Goal: Task Accomplishment & Management: Use online tool/utility

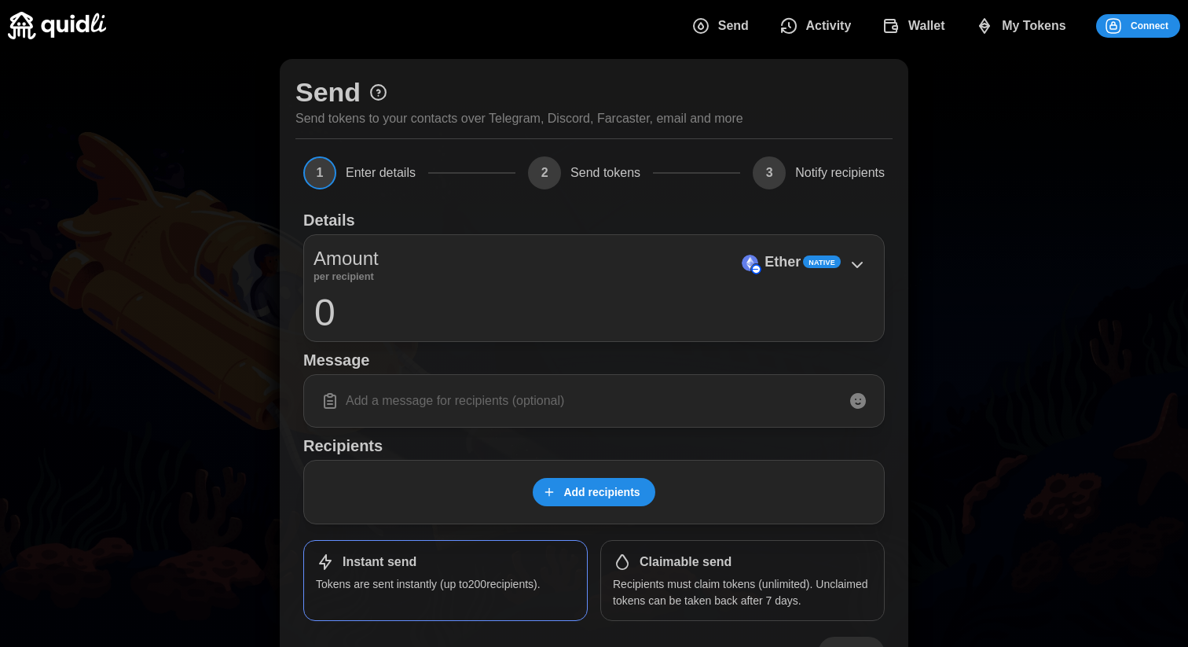
click at [1132, 31] on span "Connect" at bounding box center [1150, 26] width 38 height 22
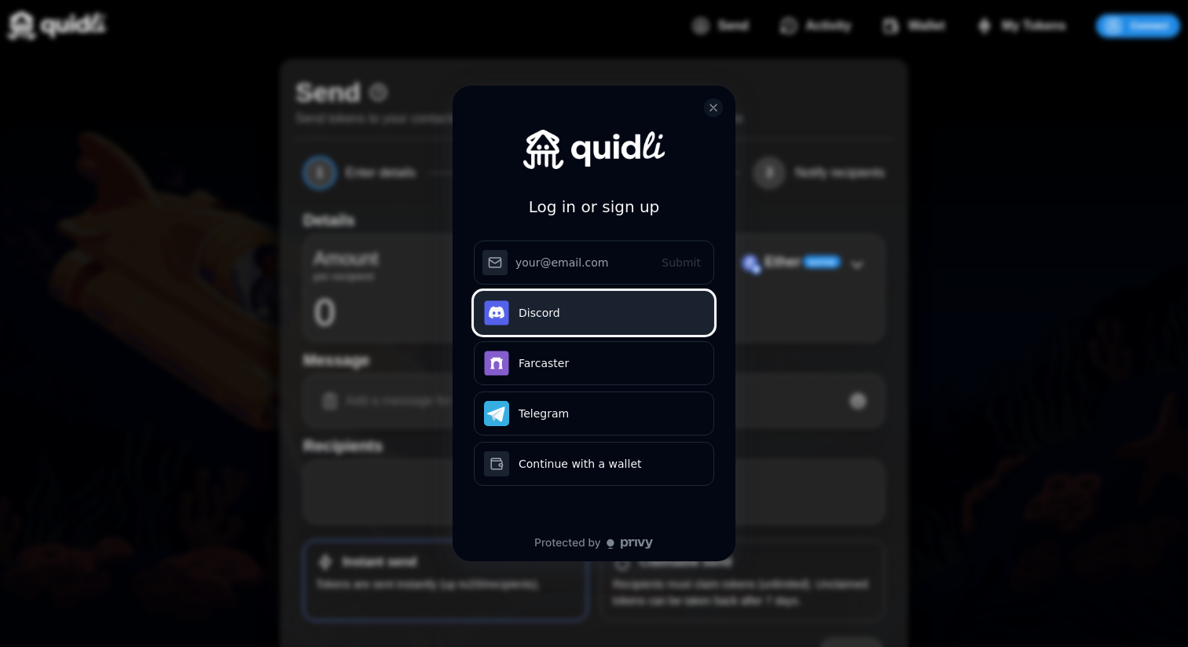
click at [571, 315] on button "Discord" at bounding box center [594, 313] width 240 height 44
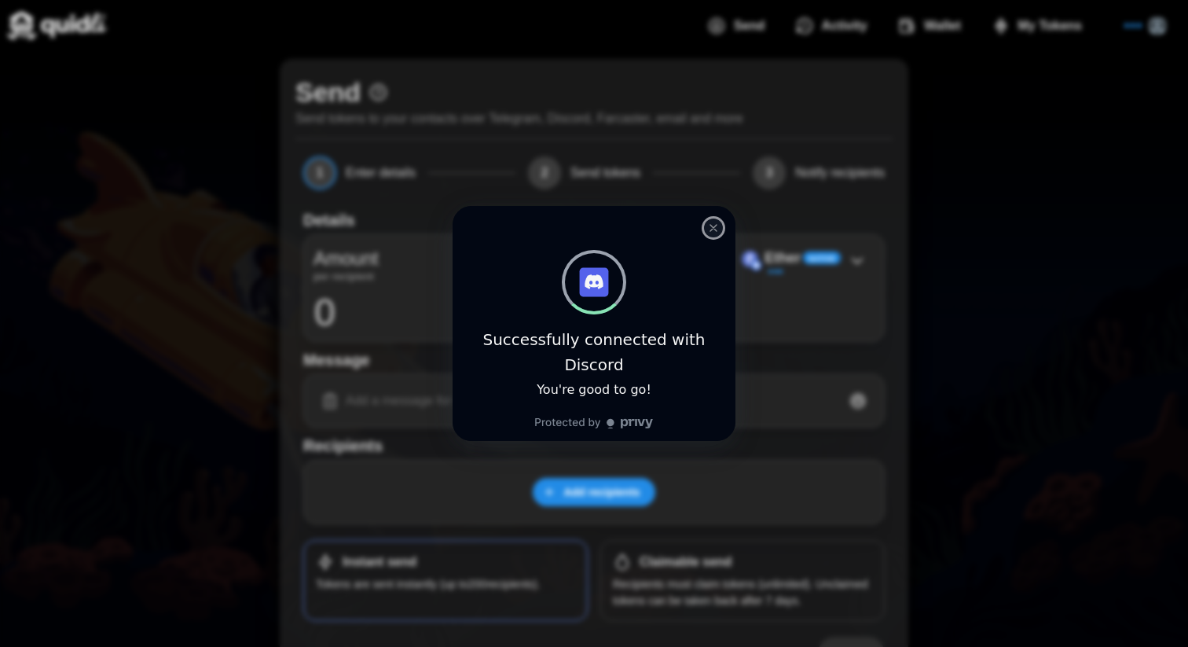
click at [712, 229] on icon "close modal" at bounding box center [713, 228] width 6 height 6
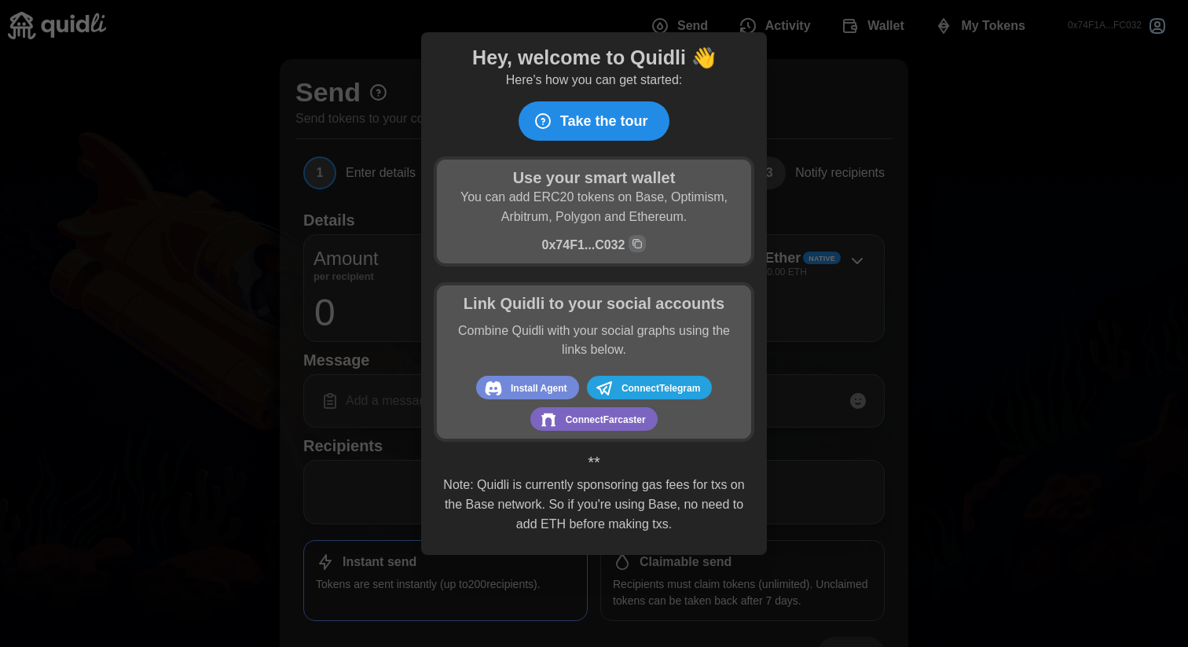
click at [718, 91] on div "Hey, welcome to Quidli 👋 Here's how you can get started: Take the tour Use your…" at bounding box center [594, 293] width 321 height 497
click at [638, 115] on span "Take the tour" at bounding box center [604, 121] width 88 height 38
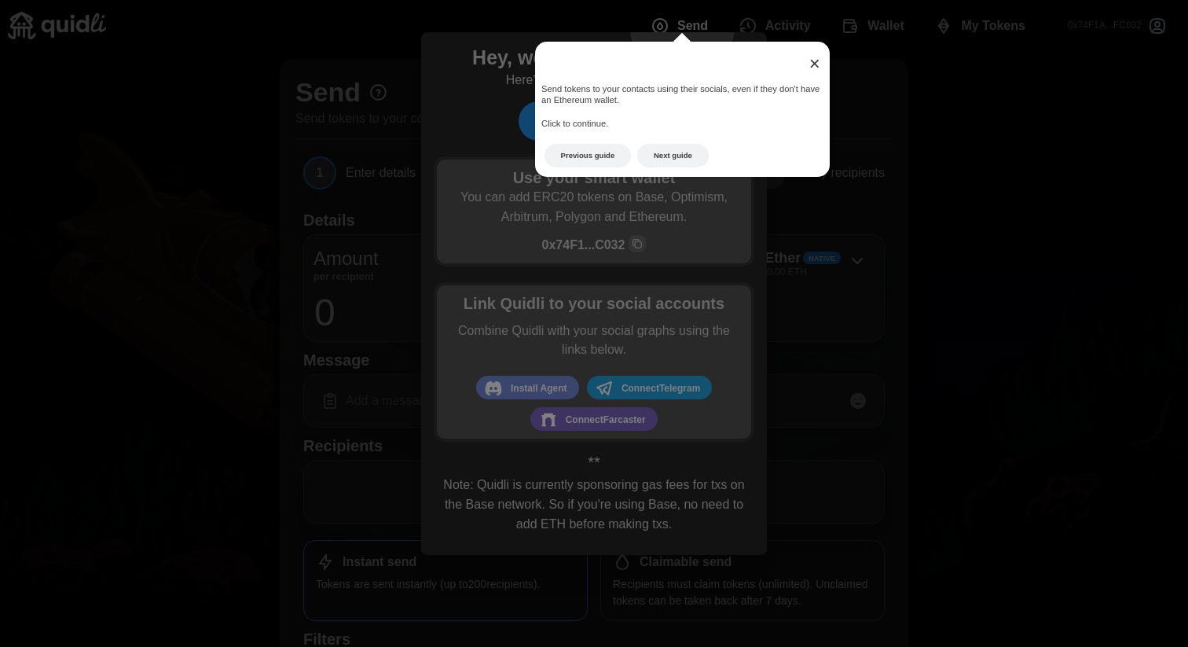
click at [812, 64] on span "×" at bounding box center [814, 63] width 11 height 21
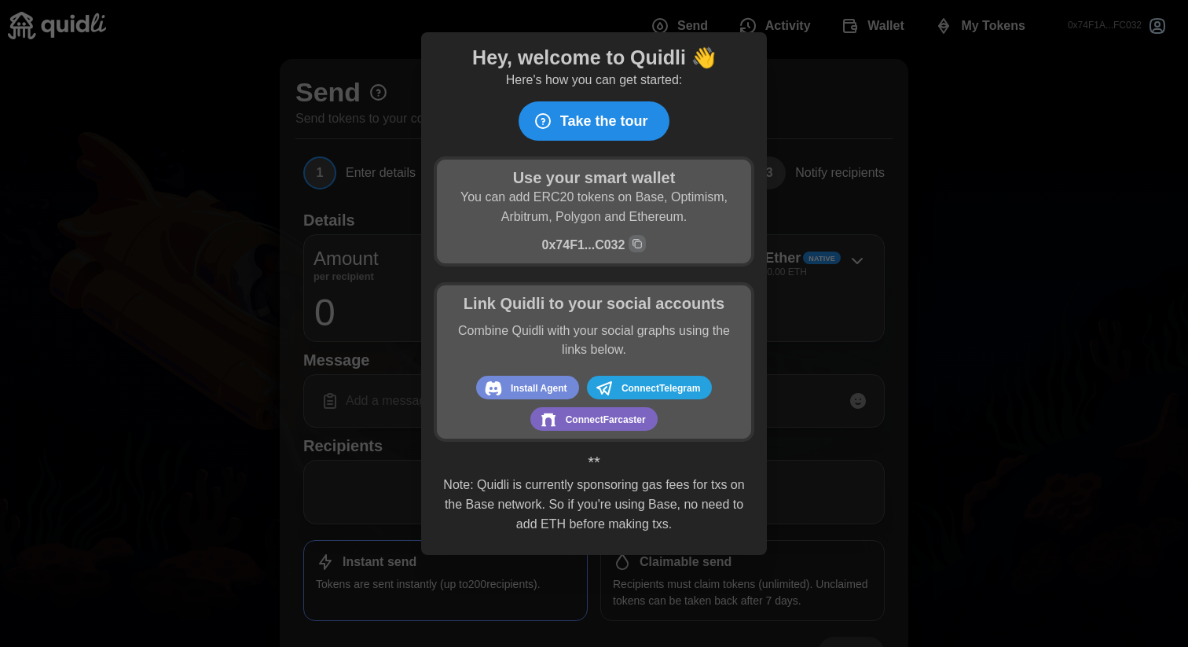
click at [633, 464] on div "** Note: Quidli is currently sponsoring gas fees for txs on the Base network. S…" at bounding box center [594, 492] width 305 height 84
click at [616, 105] on span "Take the tour" at bounding box center [604, 121] width 88 height 38
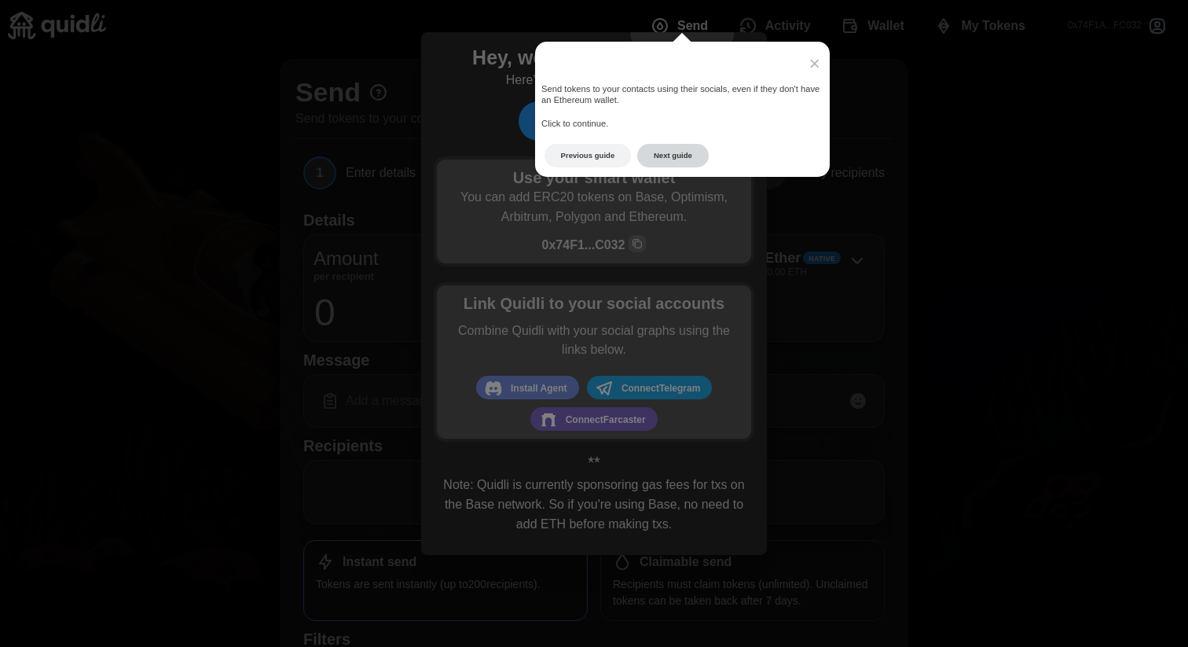
click at [662, 155] on button "Next guide" at bounding box center [673, 156] width 72 height 24
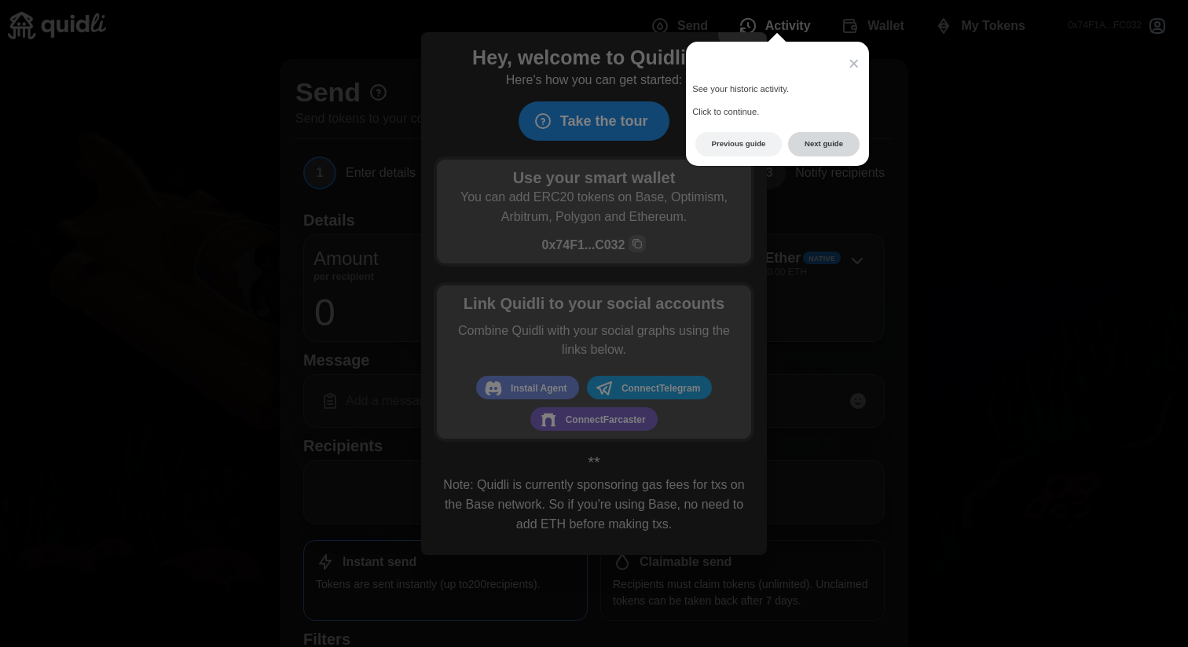
click at [808, 151] on button "Next guide" at bounding box center [824, 144] width 72 height 24
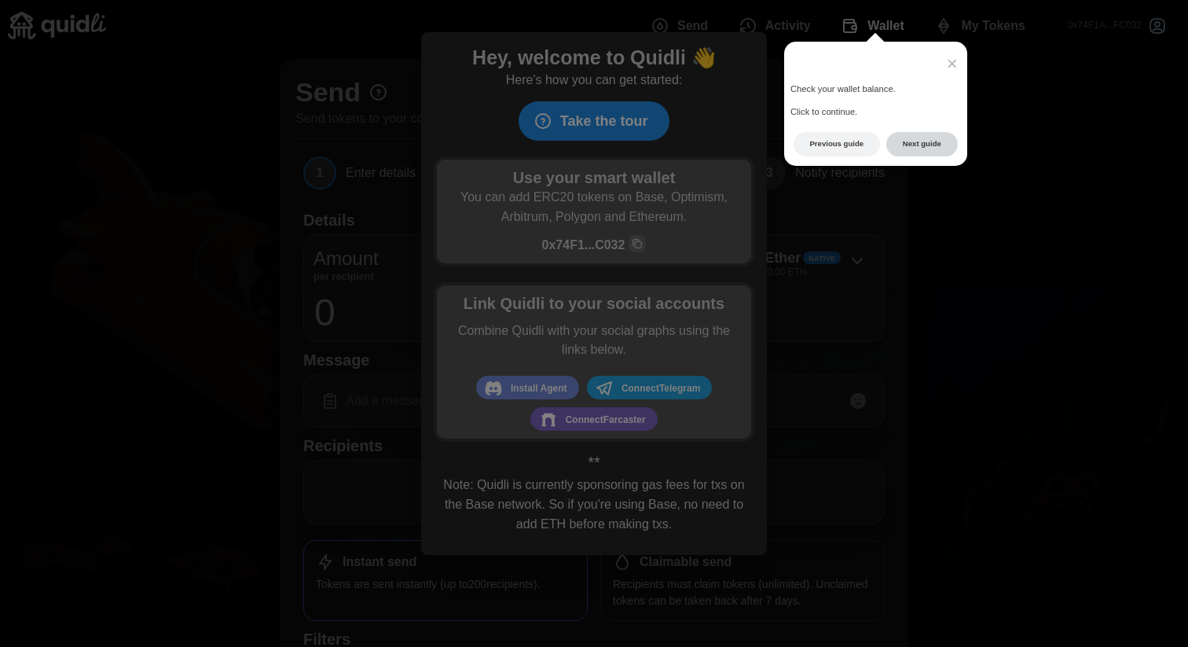
click at [910, 152] on button "Next guide" at bounding box center [922, 144] width 72 height 24
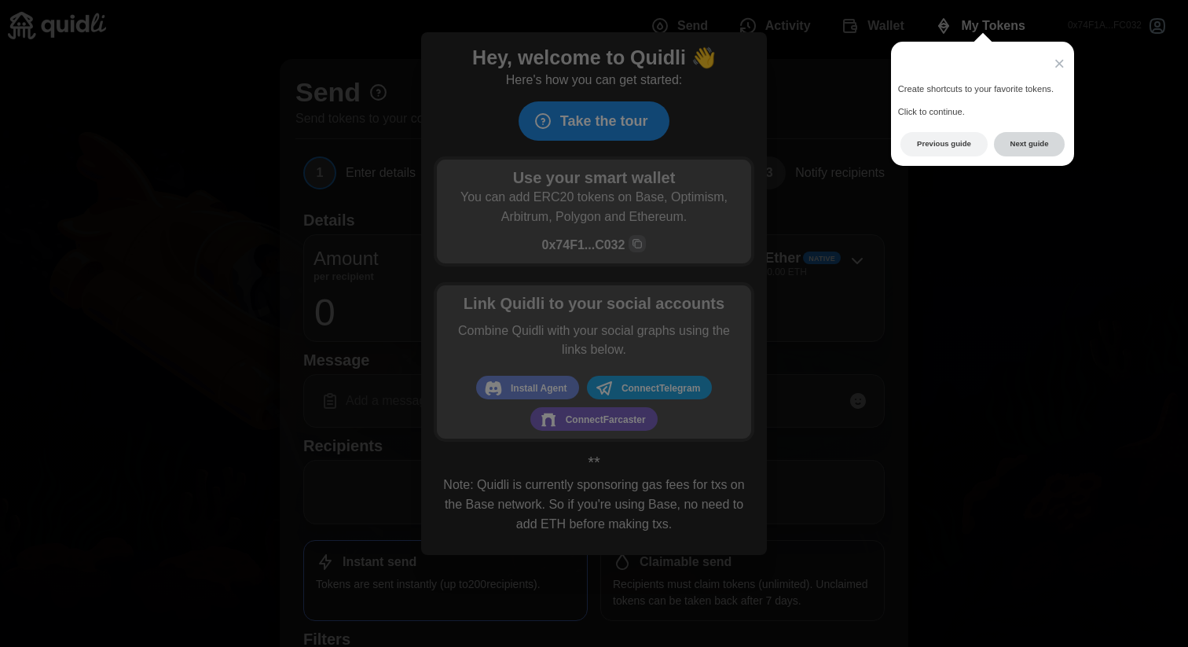
click at [1009, 145] on button "Next guide" at bounding box center [1030, 144] width 72 height 24
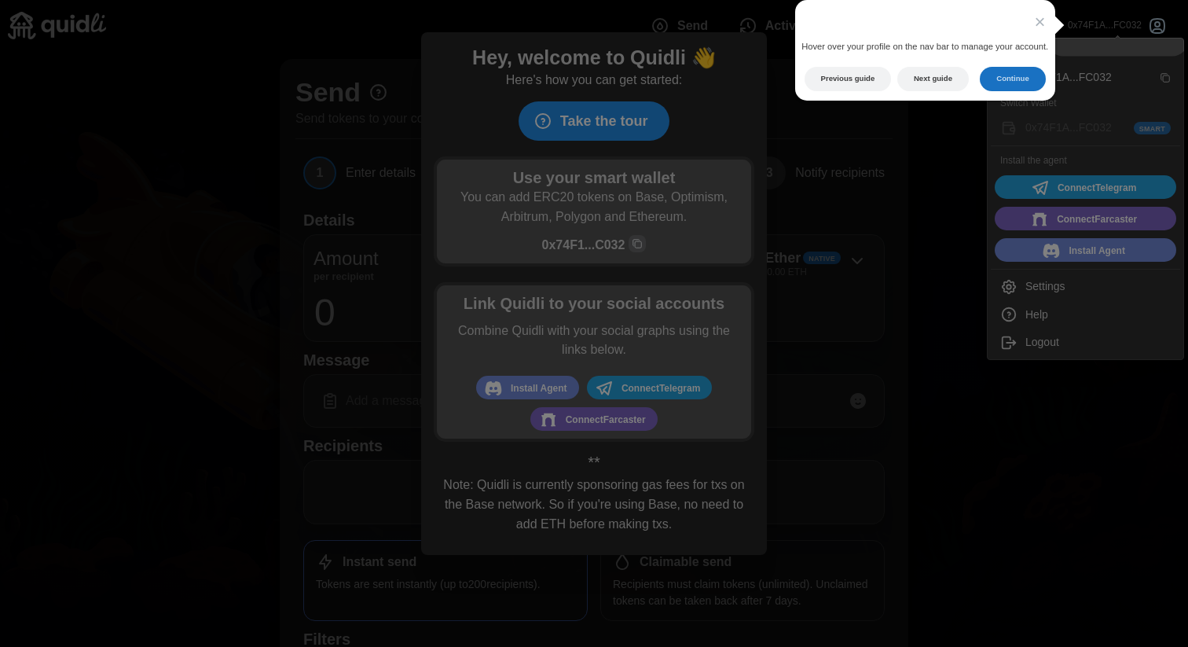
click at [1019, 83] on button "Continue" at bounding box center [1012, 79] width 65 height 24
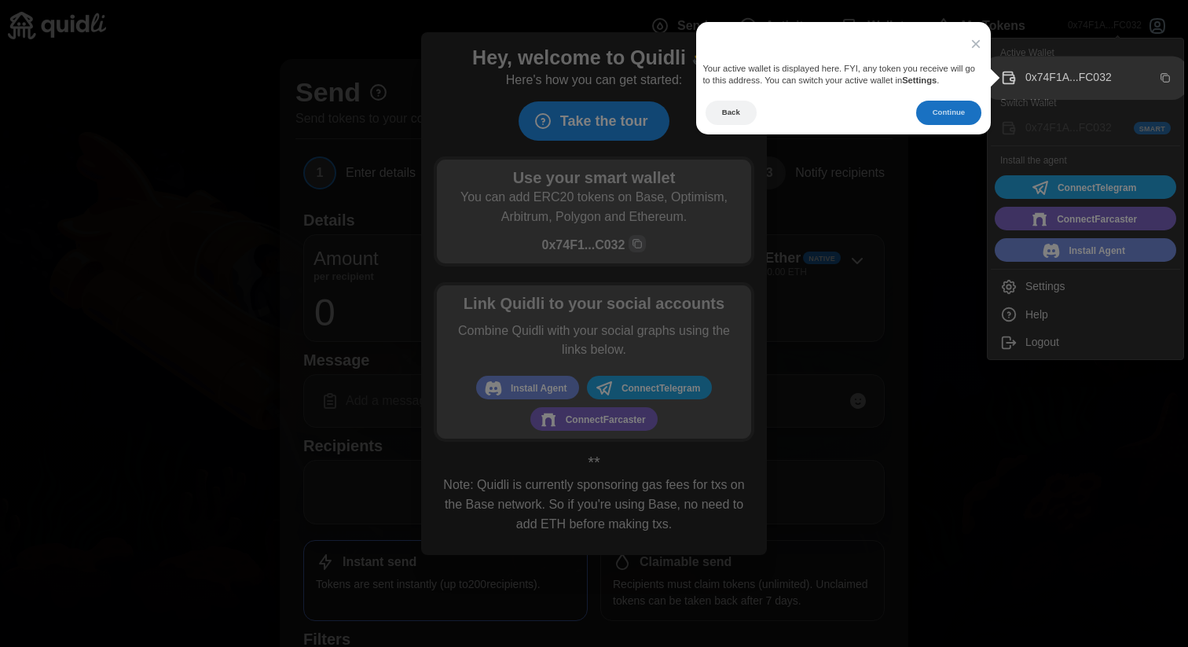
click at [966, 108] on button "Continue" at bounding box center [948, 113] width 65 height 24
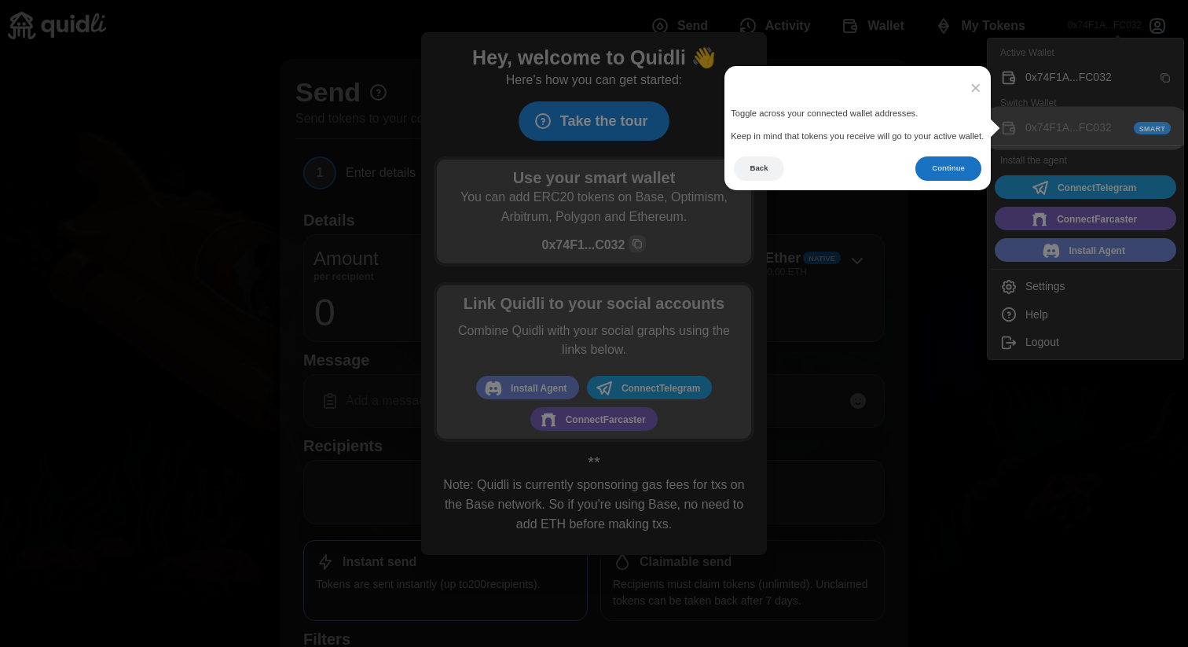
click at [922, 160] on button "Continue" at bounding box center [948, 168] width 65 height 24
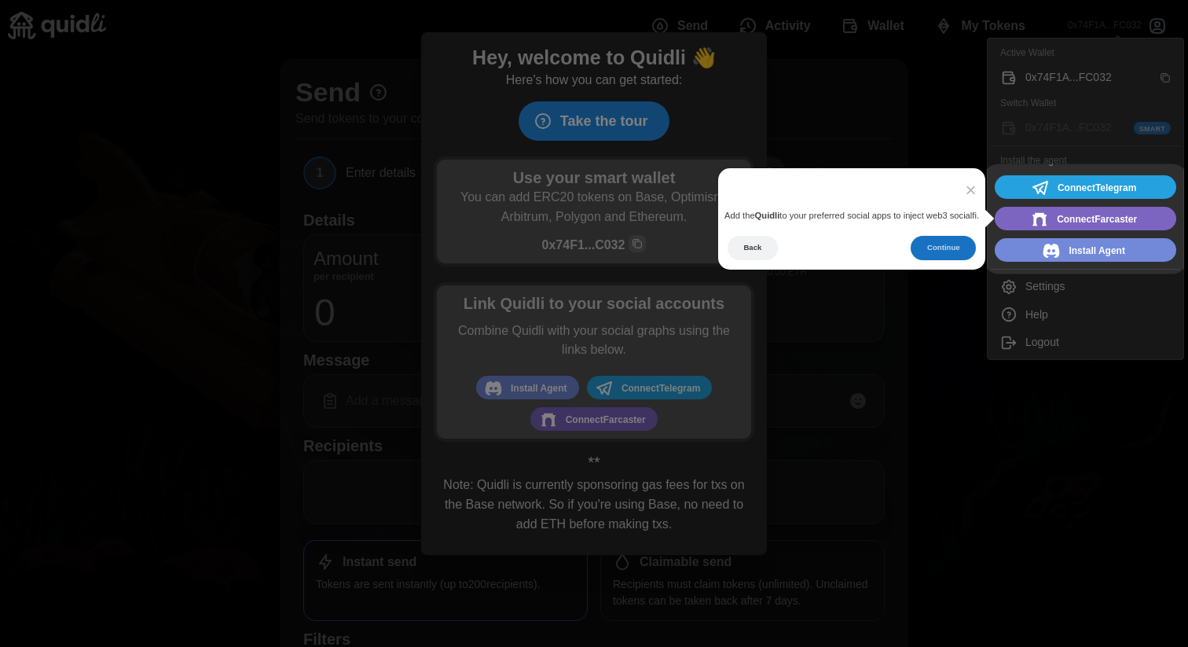
click at [924, 251] on button "Continue" at bounding box center [943, 248] width 65 height 24
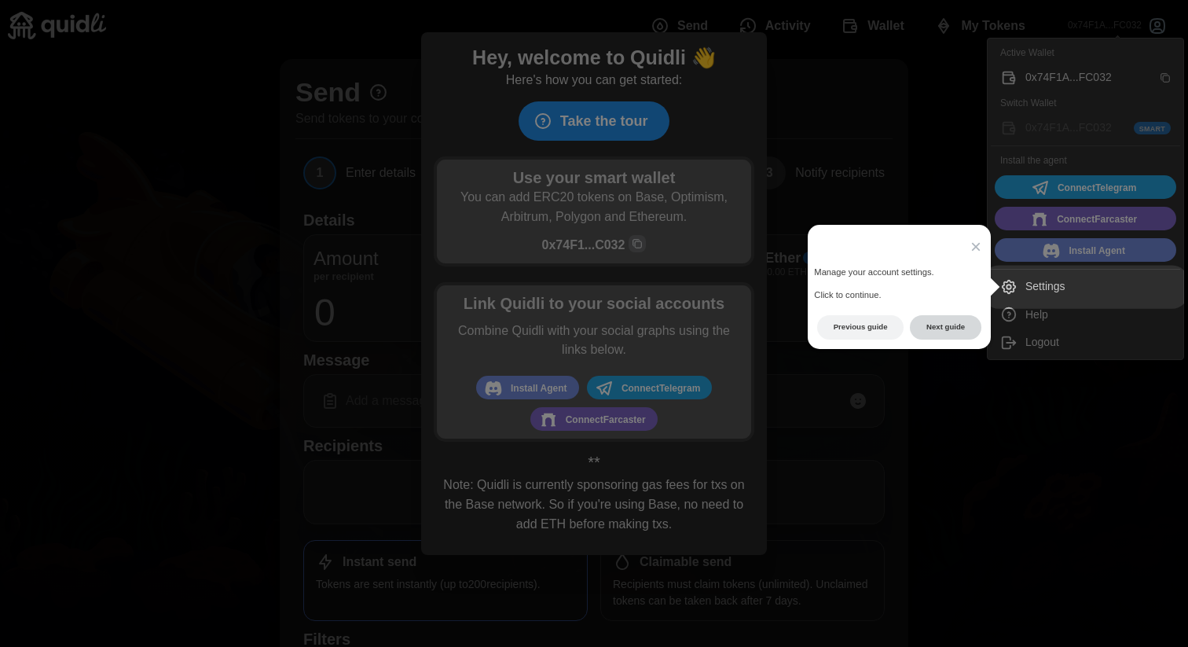
click at [934, 332] on button "Next guide" at bounding box center [946, 327] width 72 height 24
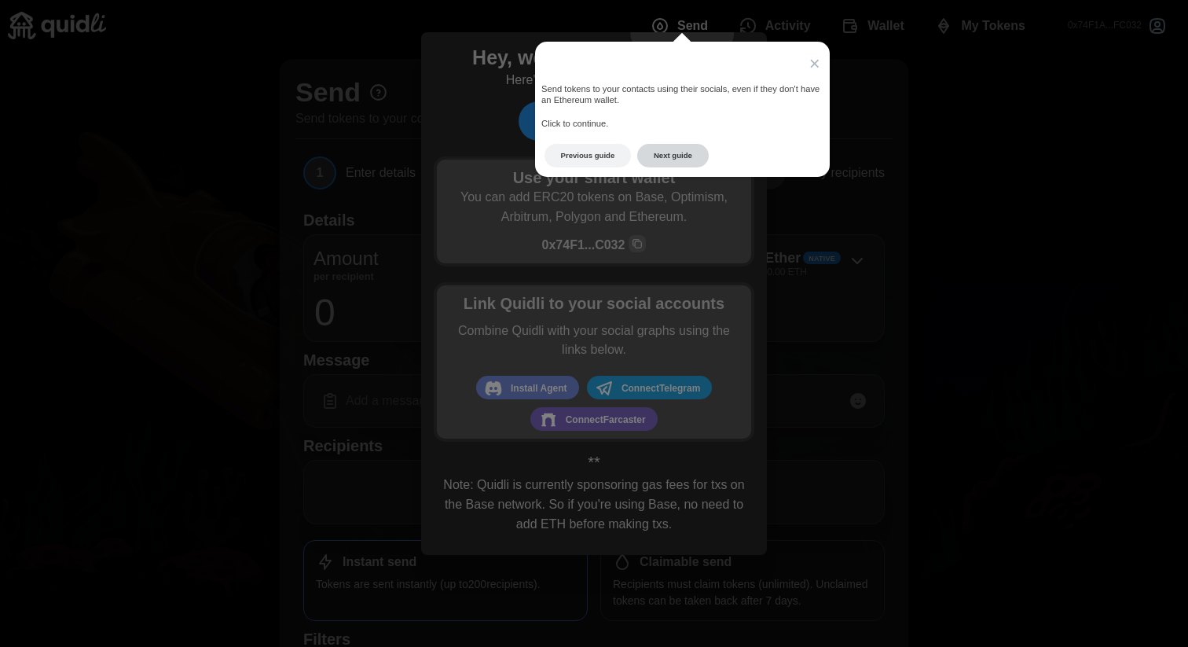
click at [666, 159] on button "Next guide" at bounding box center [673, 156] width 72 height 24
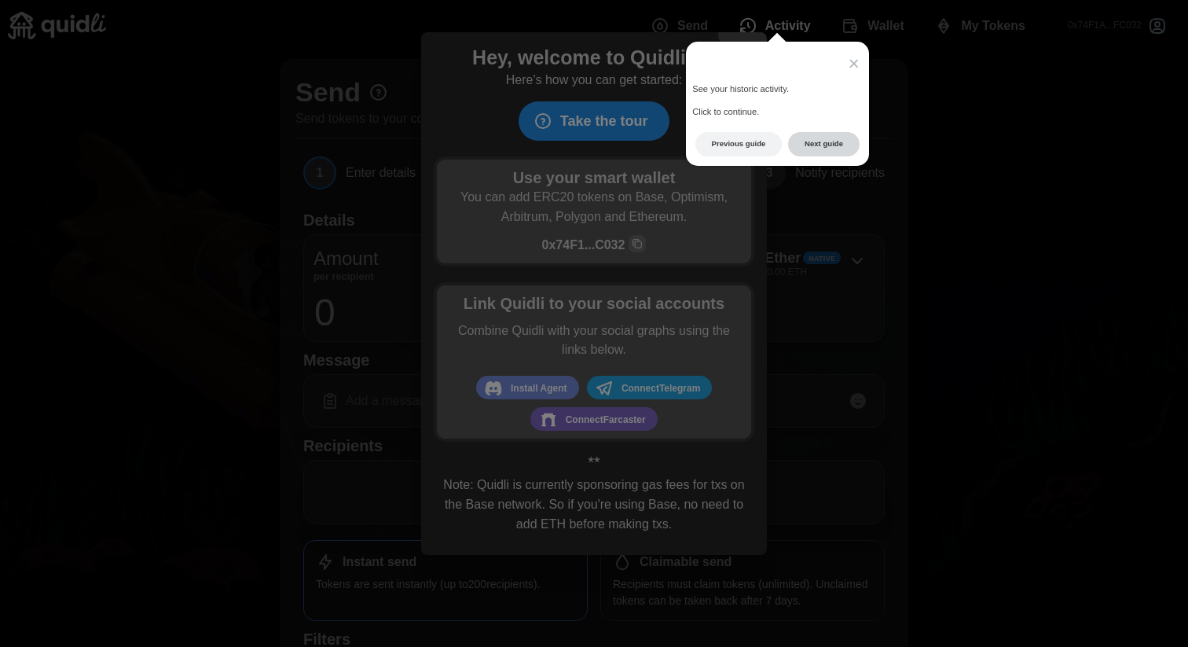
click at [837, 141] on button "Next guide" at bounding box center [824, 144] width 72 height 24
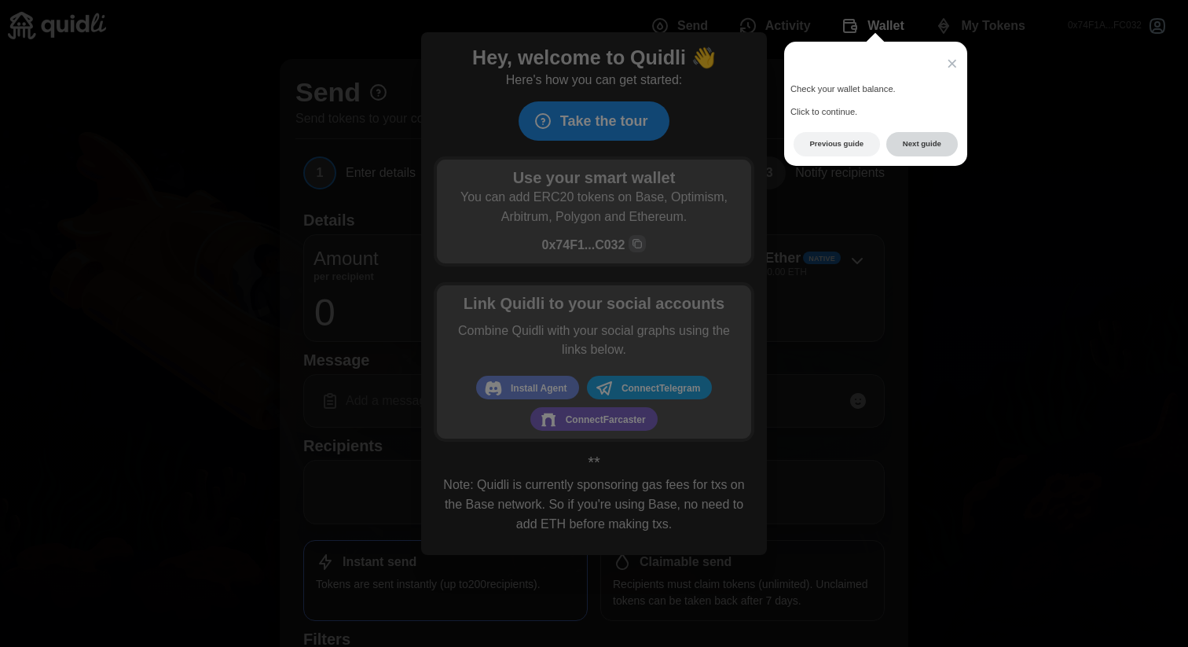
click at [938, 142] on button "Next guide" at bounding box center [922, 144] width 72 height 24
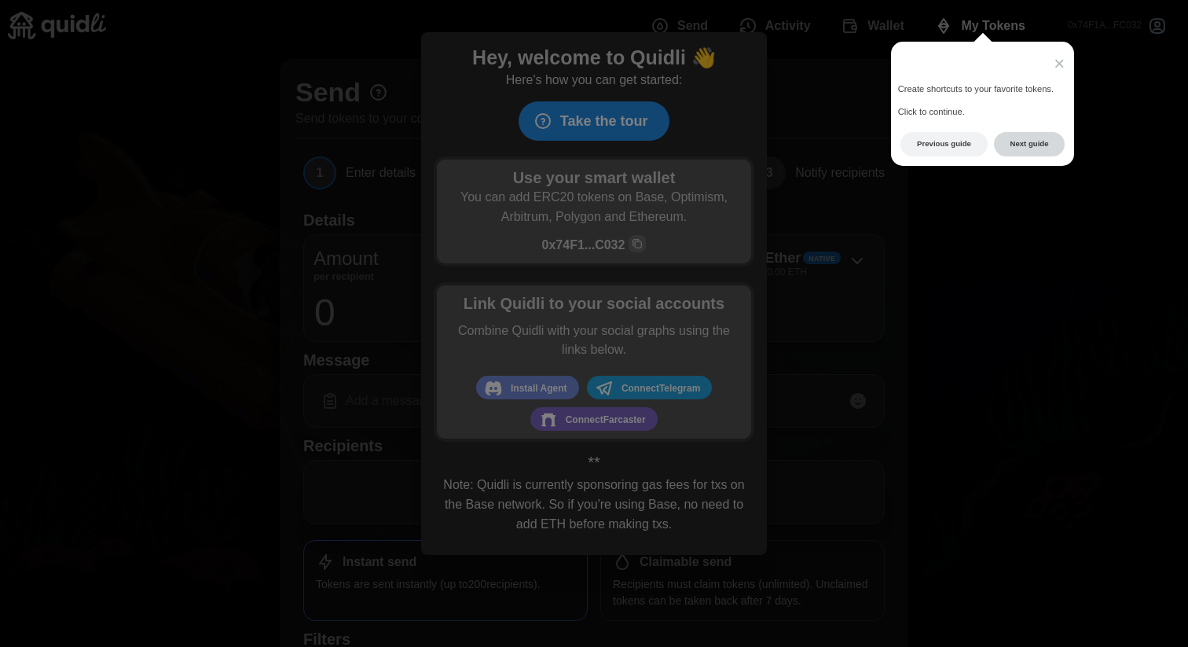
click at [1027, 140] on button "Next guide" at bounding box center [1030, 144] width 72 height 24
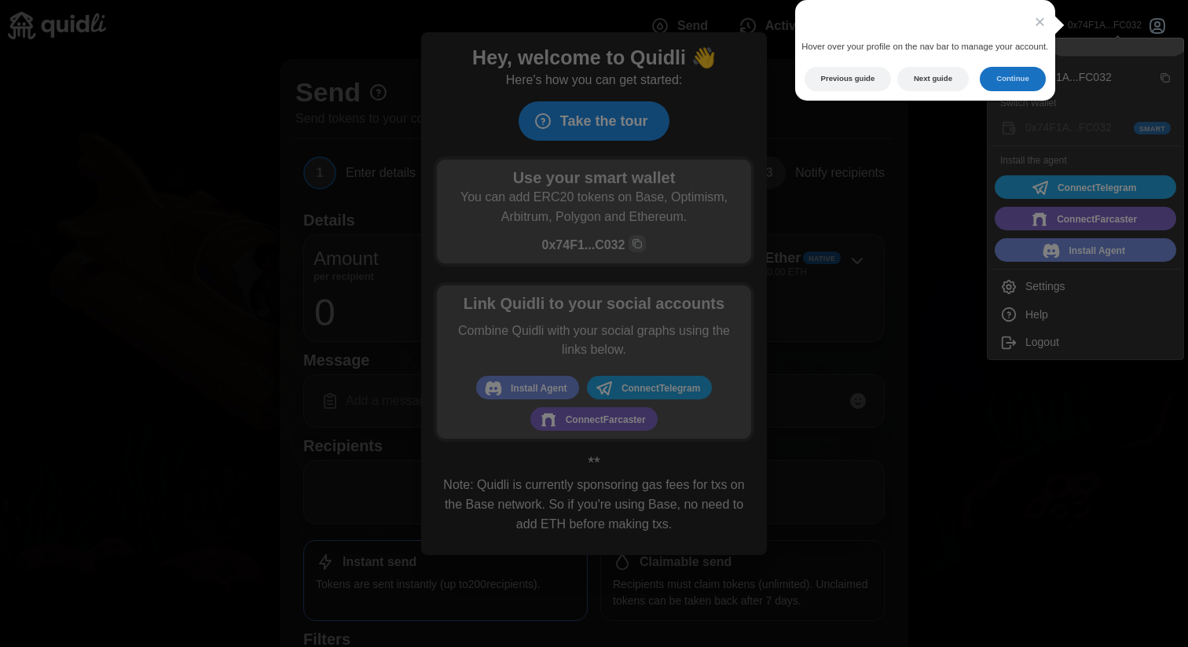
click at [1013, 86] on button "Continue" at bounding box center [1012, 79] width 65 height 24
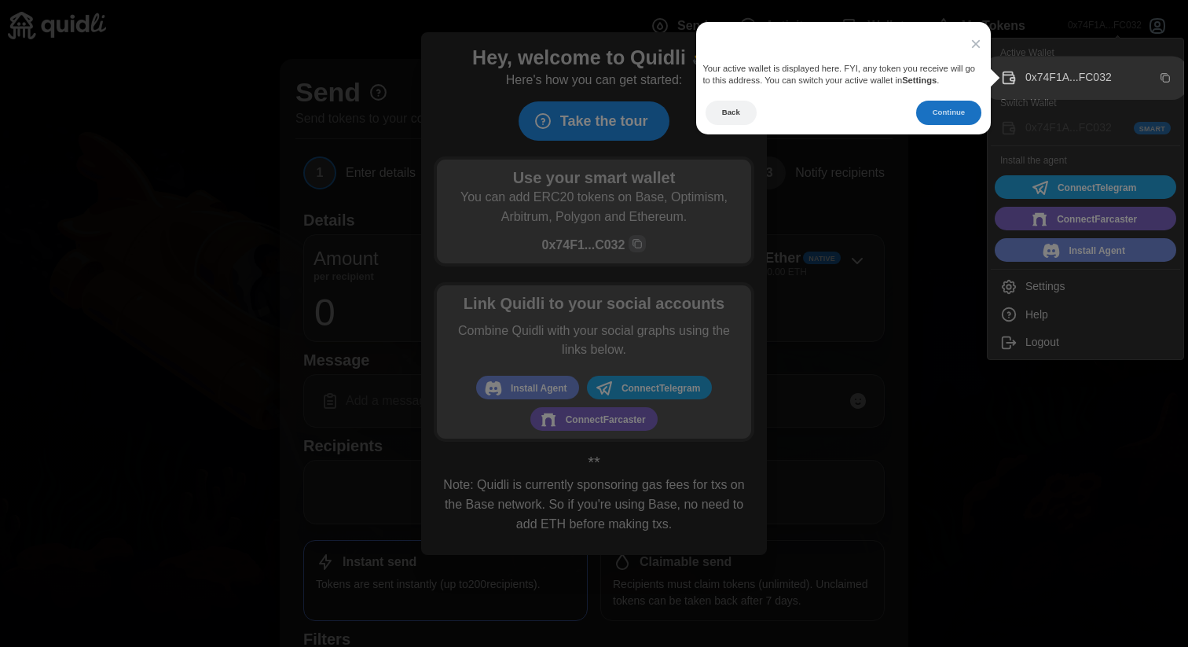
click at [956, 108] on button "Continue" at bounding box center [948, 113] width 65 height 24
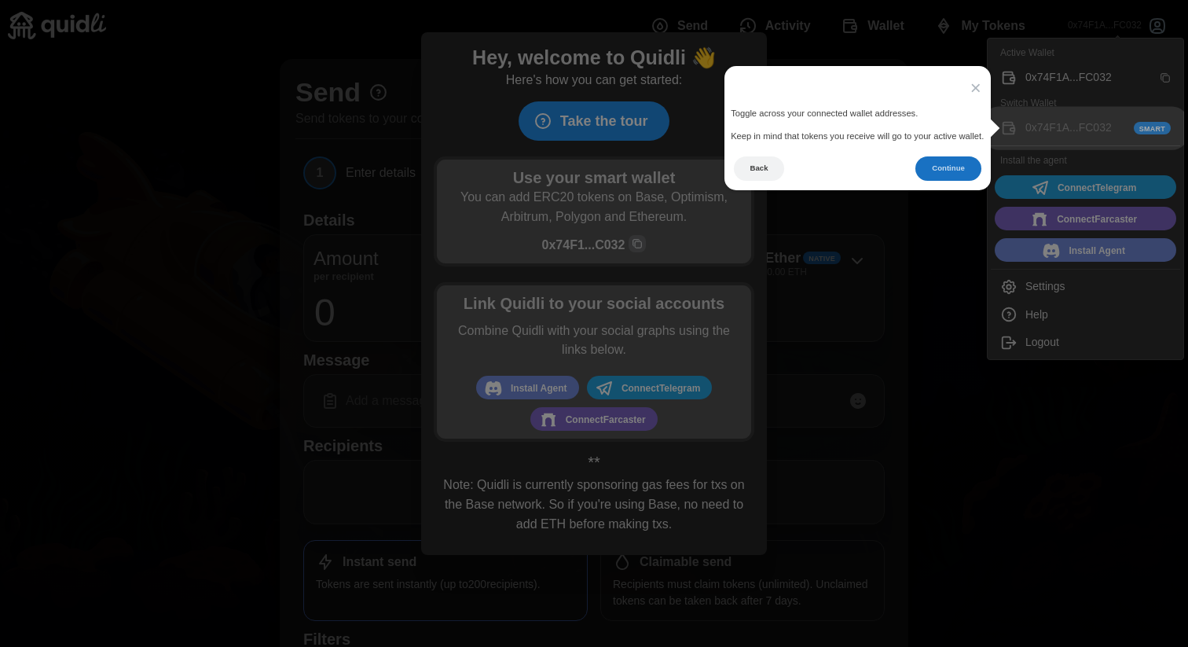
click at [927, 175] on button "Continue" at bounding box center [948, 168] width 65 height 24
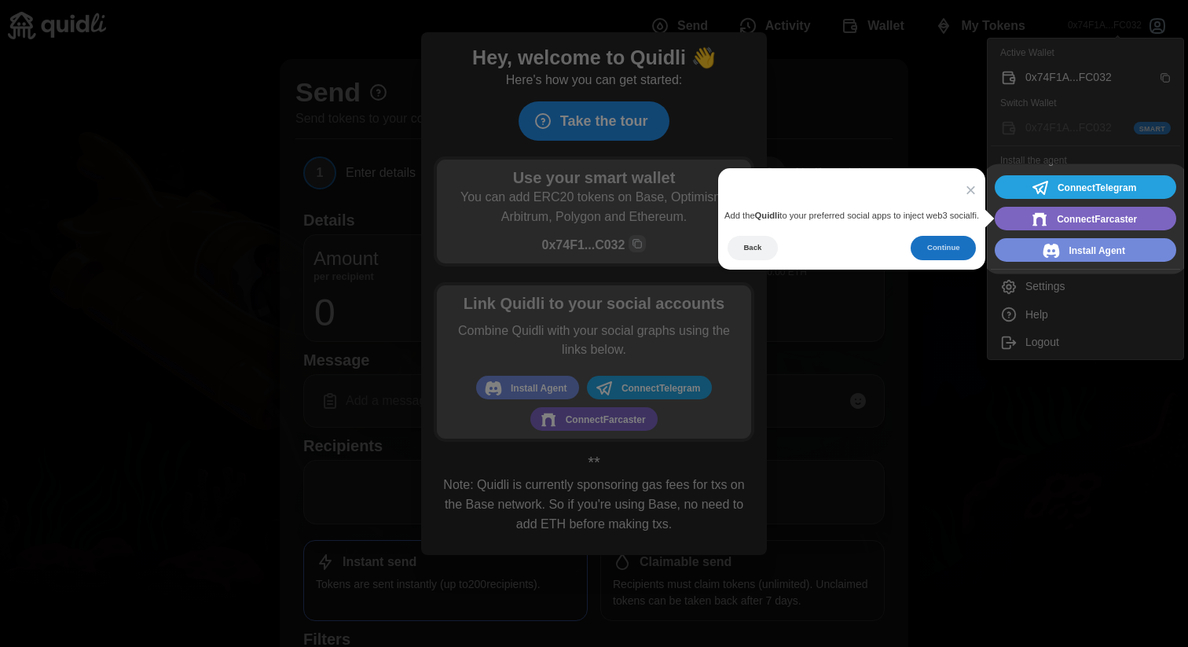
click at [940, 257] on button "Continue" at bounding box center [943, 248] width 65 height 24
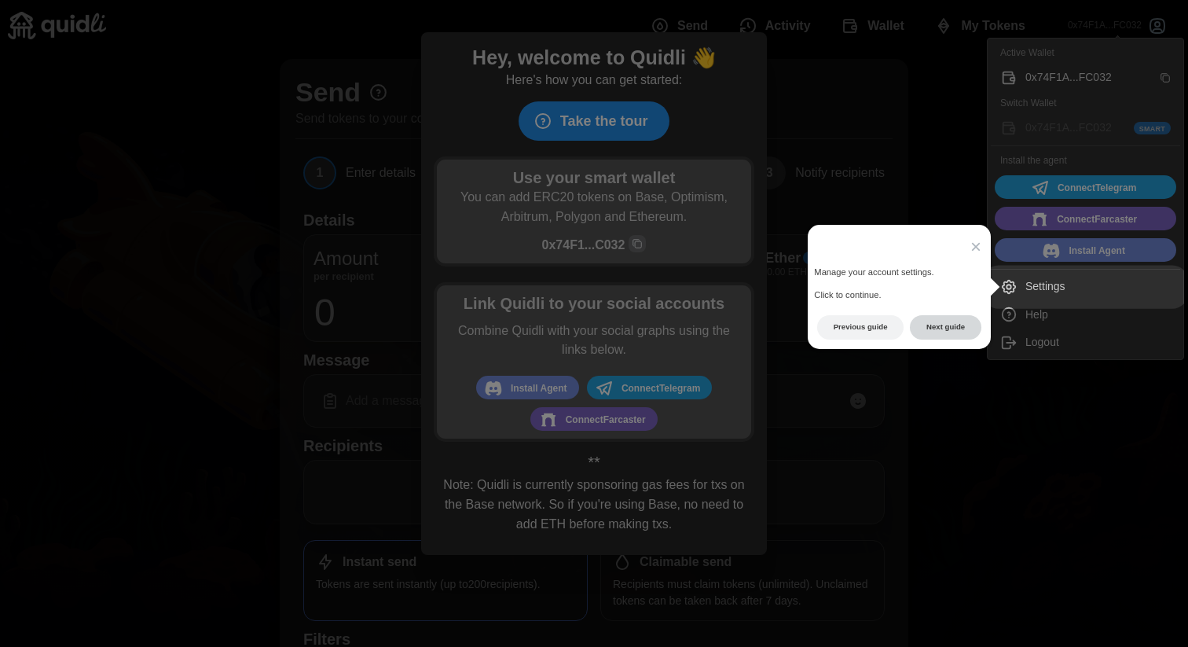
click at [927, 321] on button "Next guide" at bounding box center [946, 327] width 72 height 24
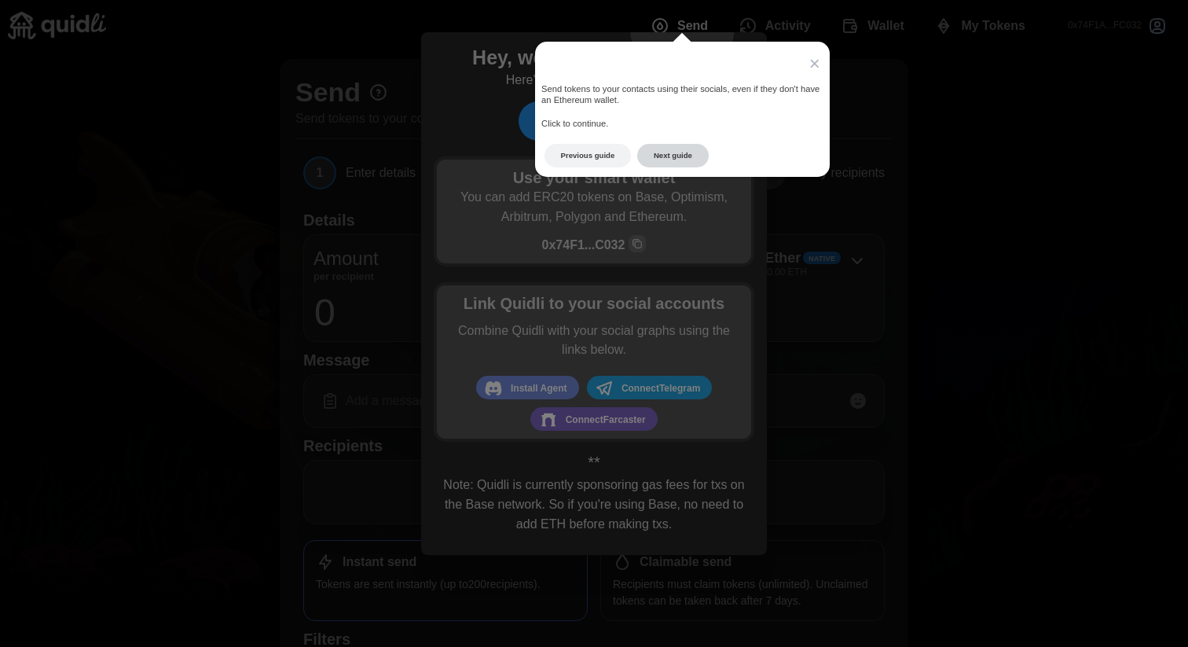
click at [679, 152] on button "Next guide" at bounding box center [673, 156] width 72 height 24
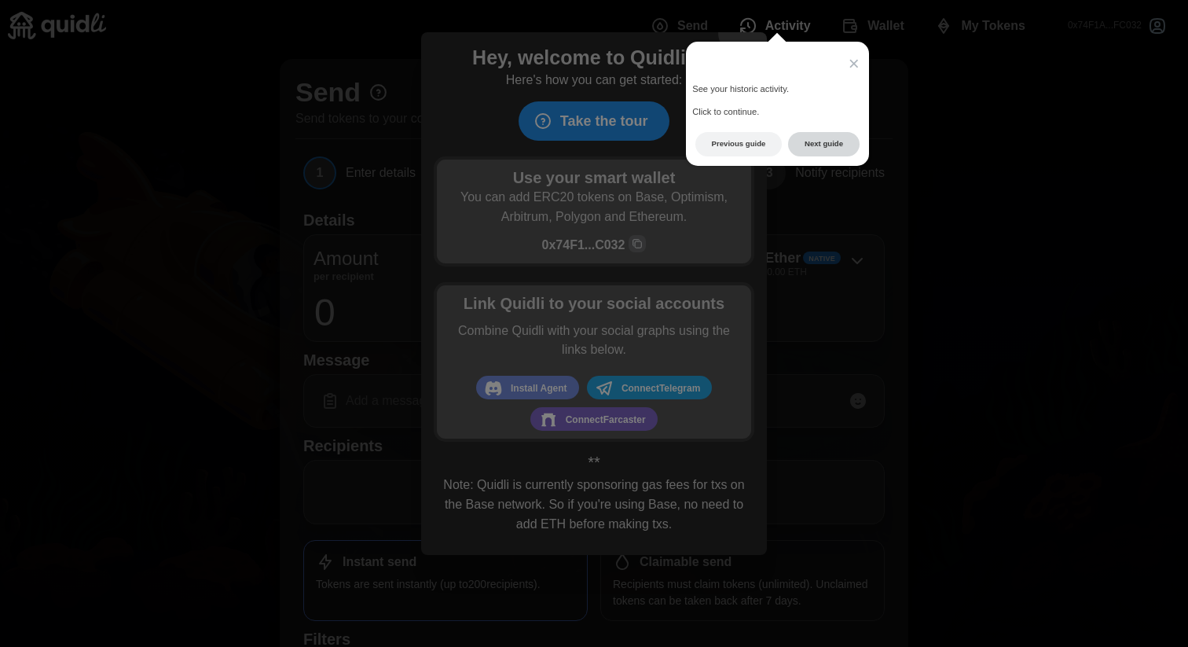
click at [828, 152] on button "Next guide" at bounding box center [824, 144] width 72 height 24
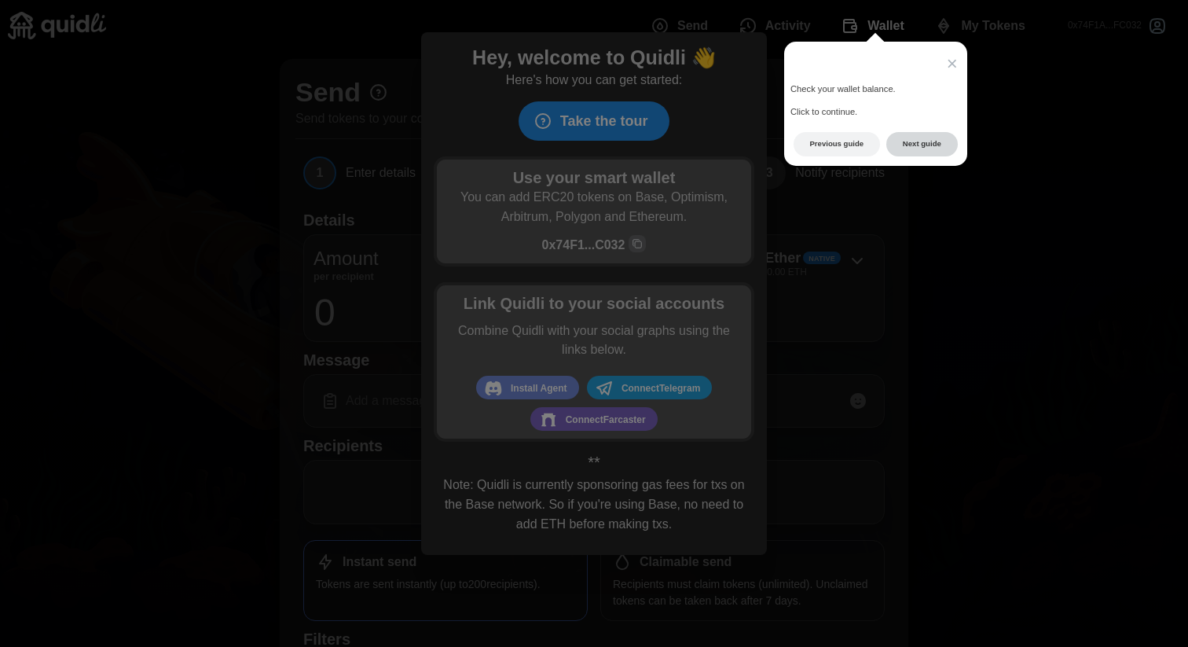
click at [935, 138] on button "Next guide" at bounding box center [922, 144] width 72 height 24
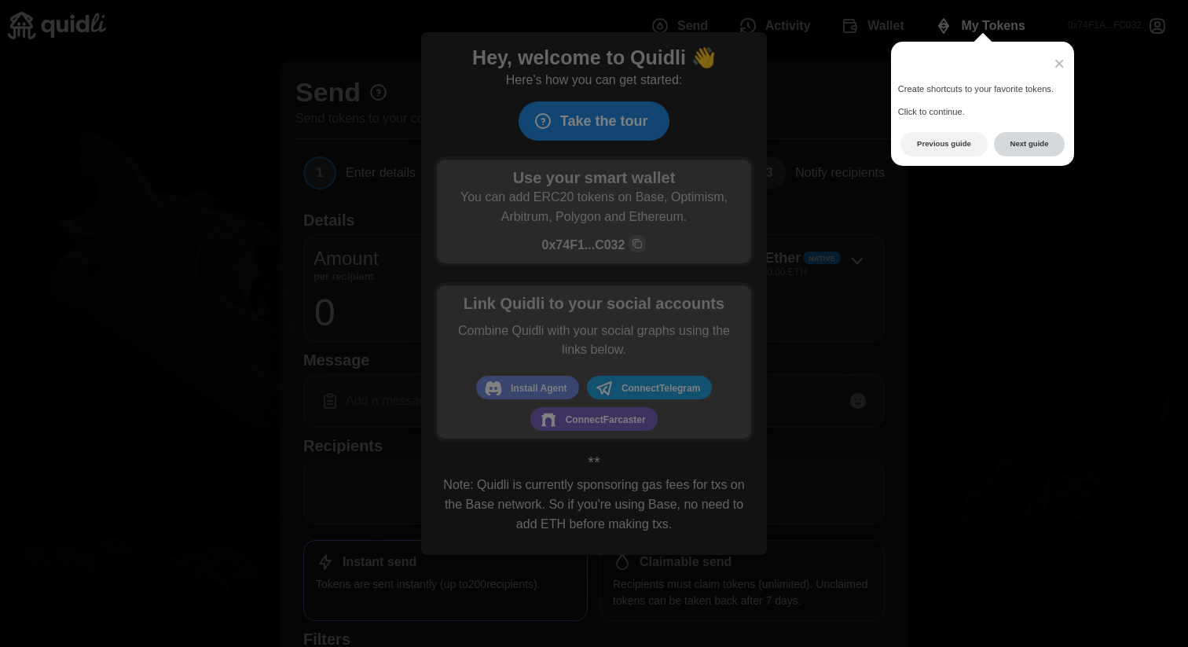
click at [1028, 145] on button "Next guide" at bounding box center [1030, 144] width 72 height 24
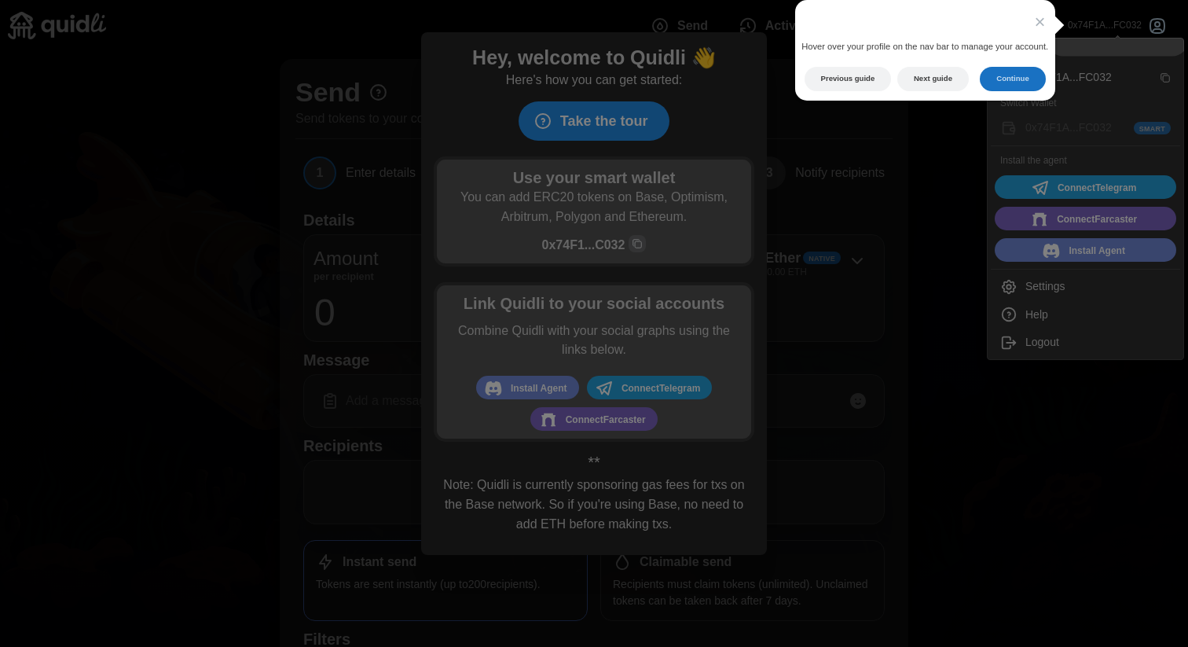
click at [1015, 83] on button "Continue" at bounding box center [1012, 79] width 65 height 24
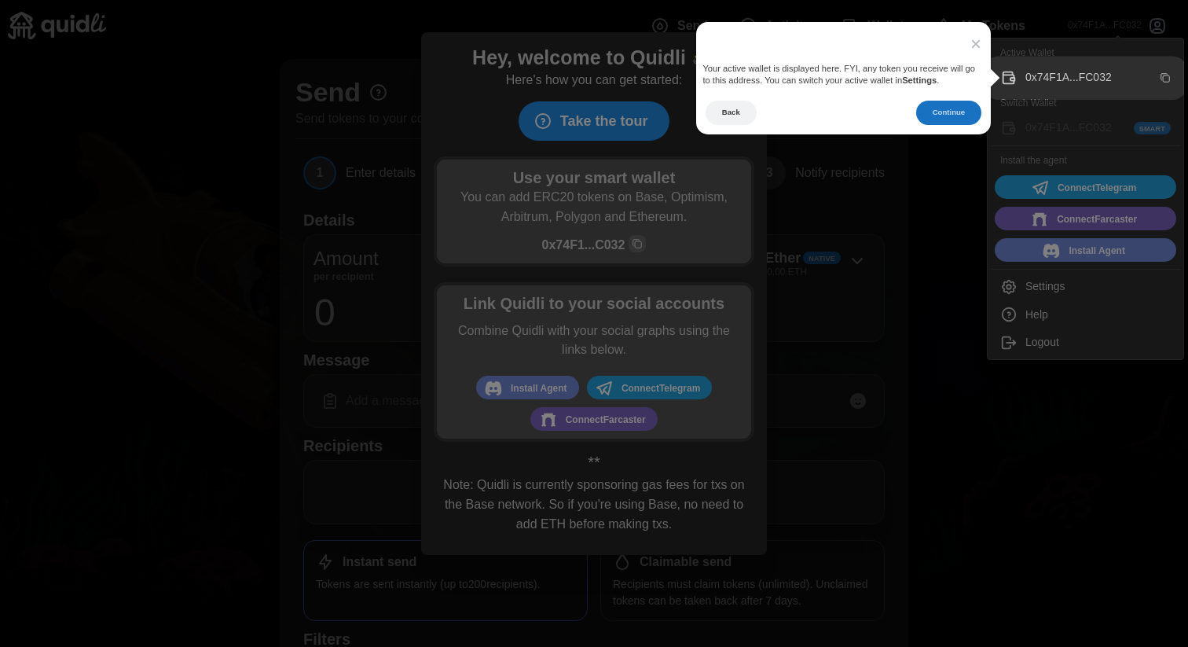
click at [951, 112] on button "Continue" at bounding box center [948, 113] width 65 height 24
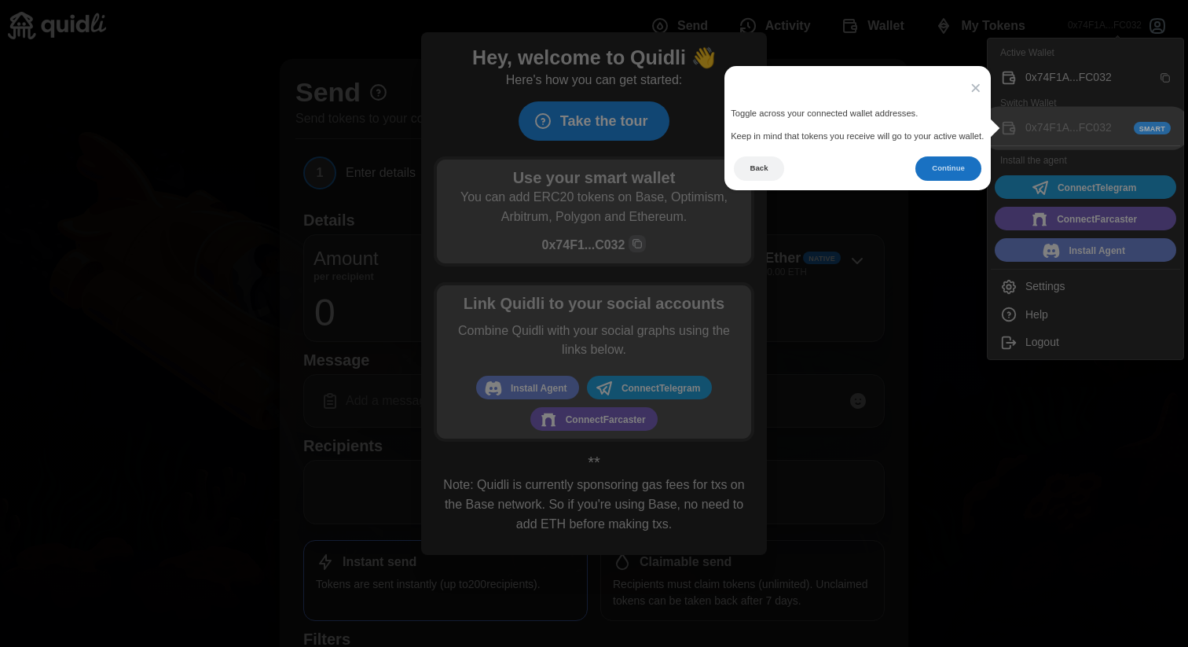
click at [938, 171] on button "Continue" at bounding box center [948, 168] width 65 height 24
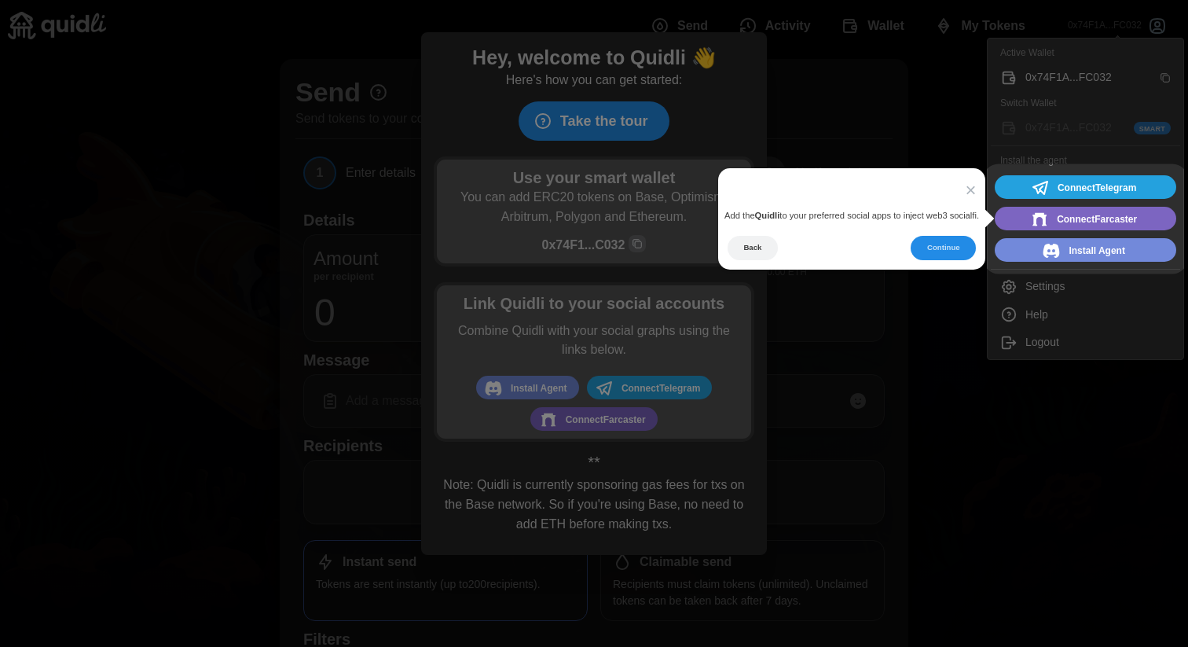
click at [957, 270] on icon at bounding box center [594, 323] width 1188 height 647
click at [948, 251] on button "Continue" at bounding box center [943, 248] width 65 height 24
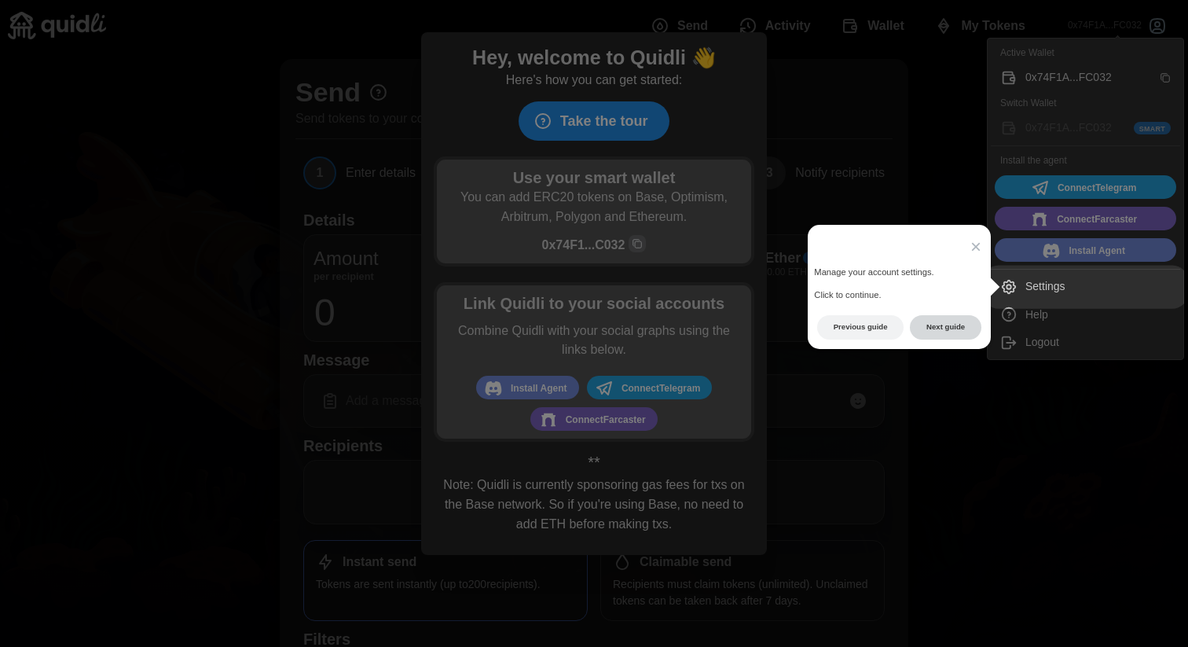
click at [941, 325] on button "Next guide" at bounding box center [946, 327] width 72 height 24
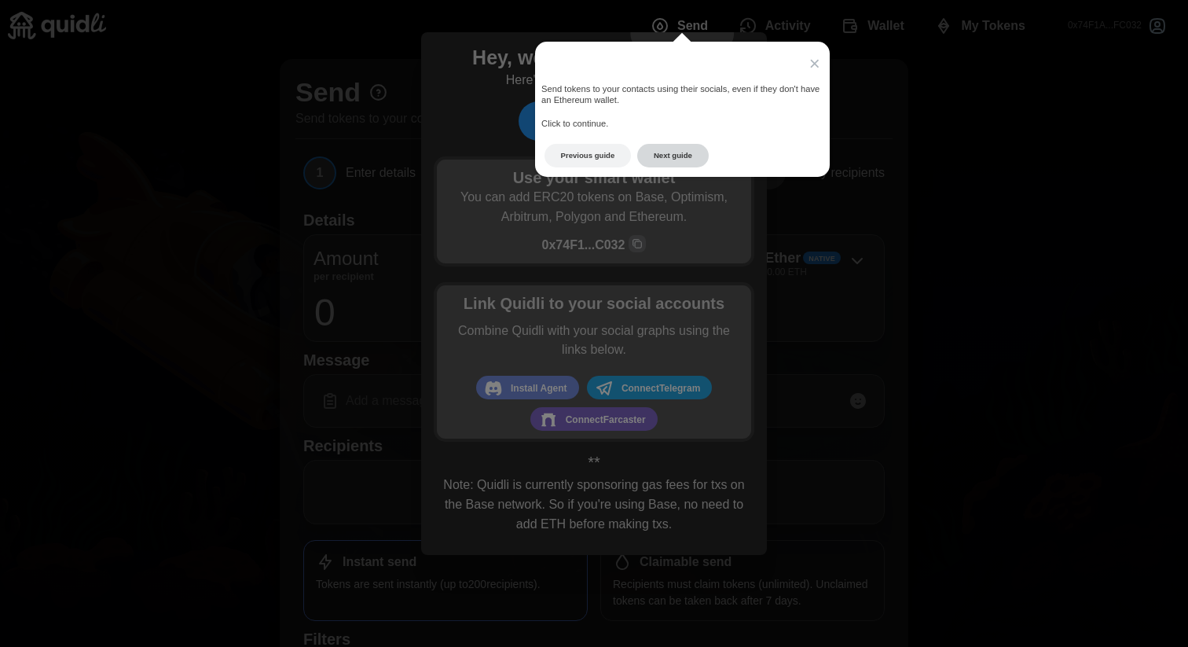
click at [675, 157] on button "Next guide" at bounding box center [673, 156] width 72 height 24
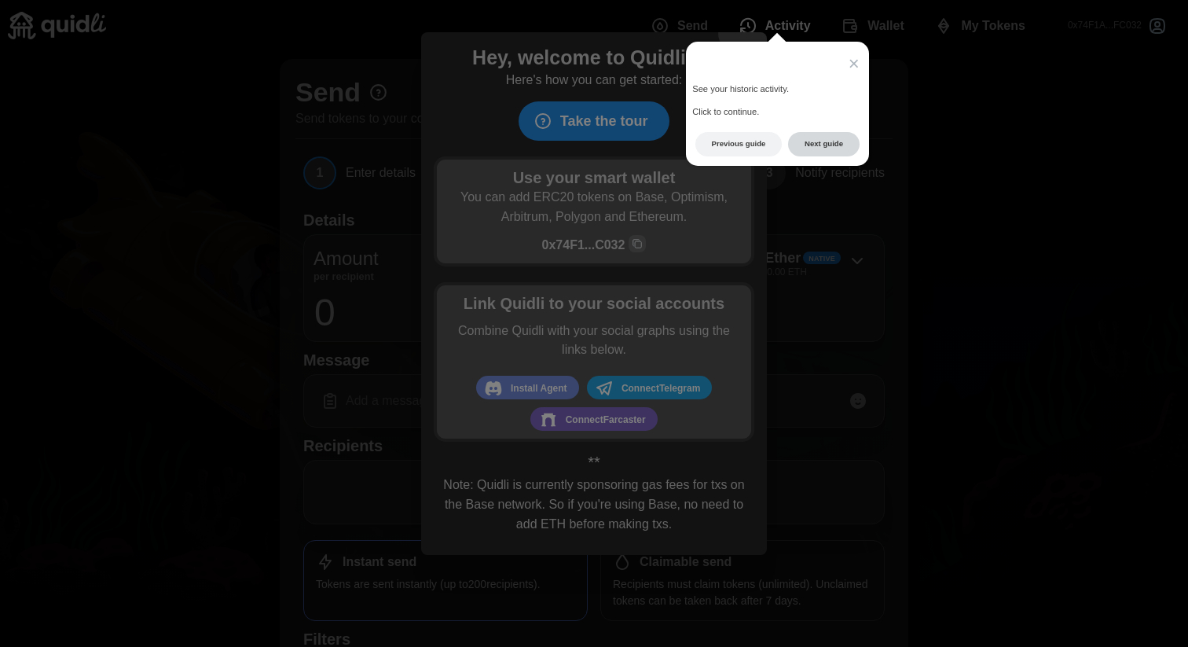
click at [819, 145] on button "Next guide" at bounding box center [824, 144] width 72 height 24
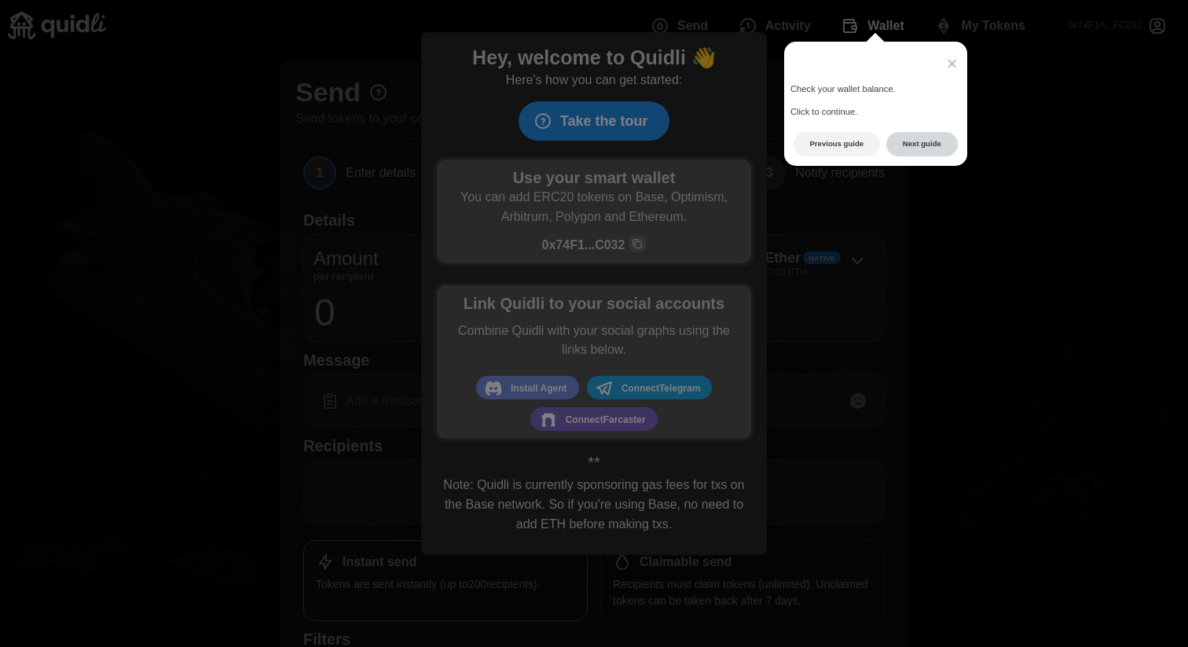
click at [911, 145] on button "Next guide" at bounding box center [922, 144] width 72 height 24
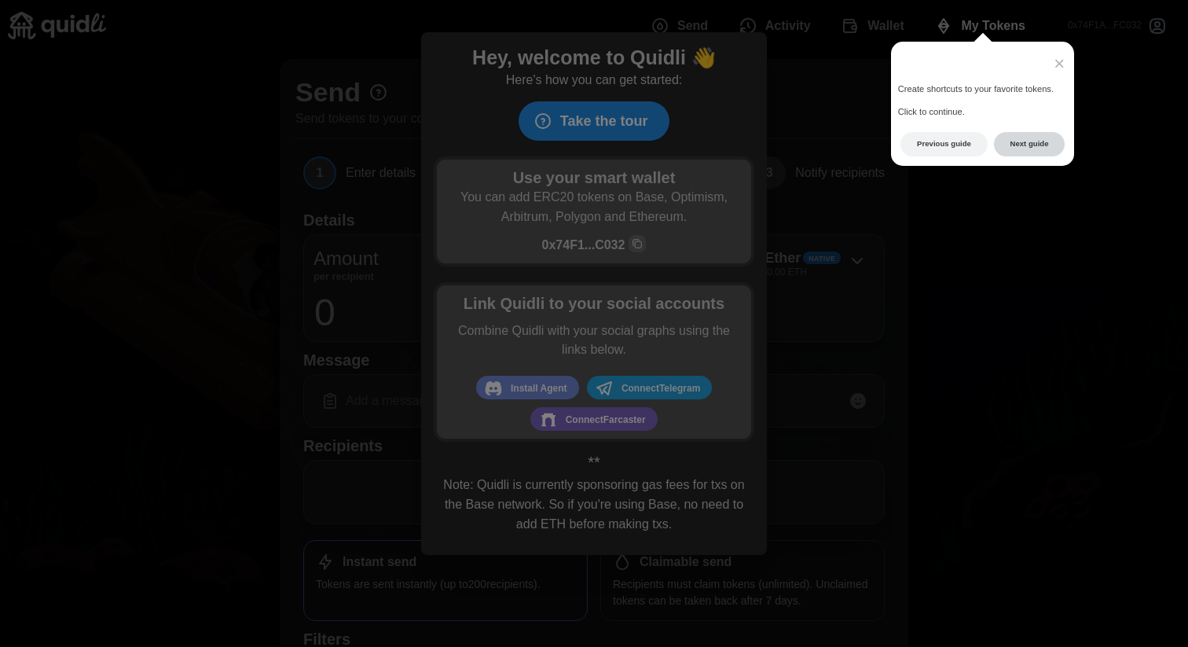
click at [1024, 141] on button "Next guide" at bounding box center [1030, 144] width 72 height 24
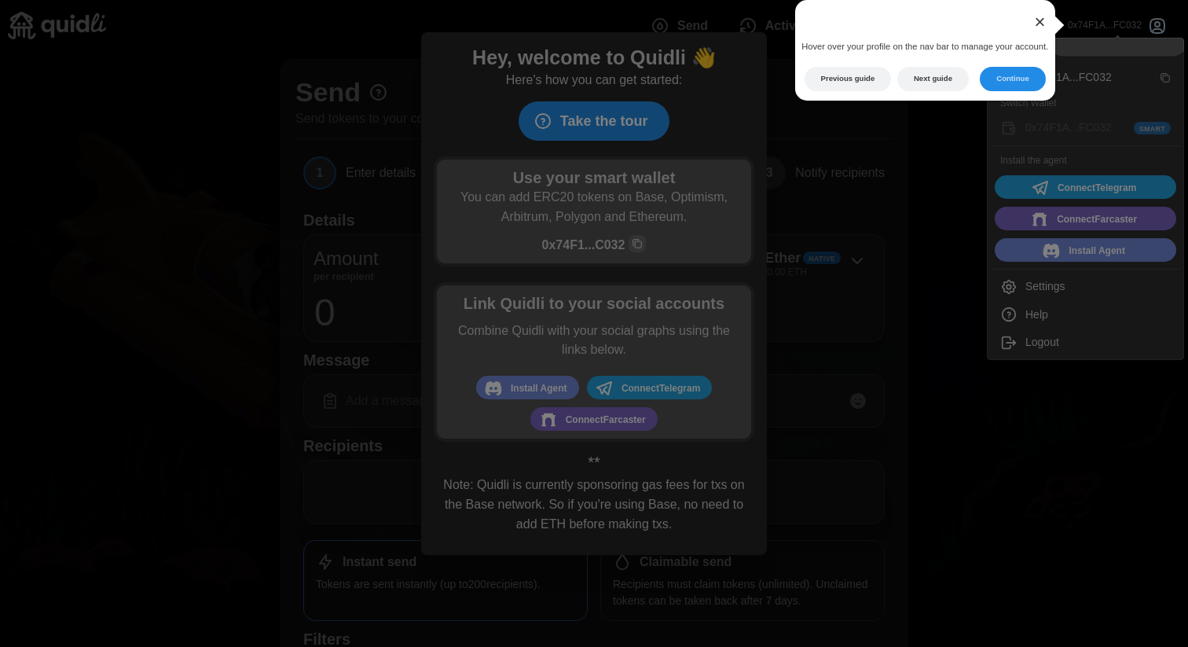
click at [1042, 31] on span "×" at bounding box center [1040, 21] width 11 height 21
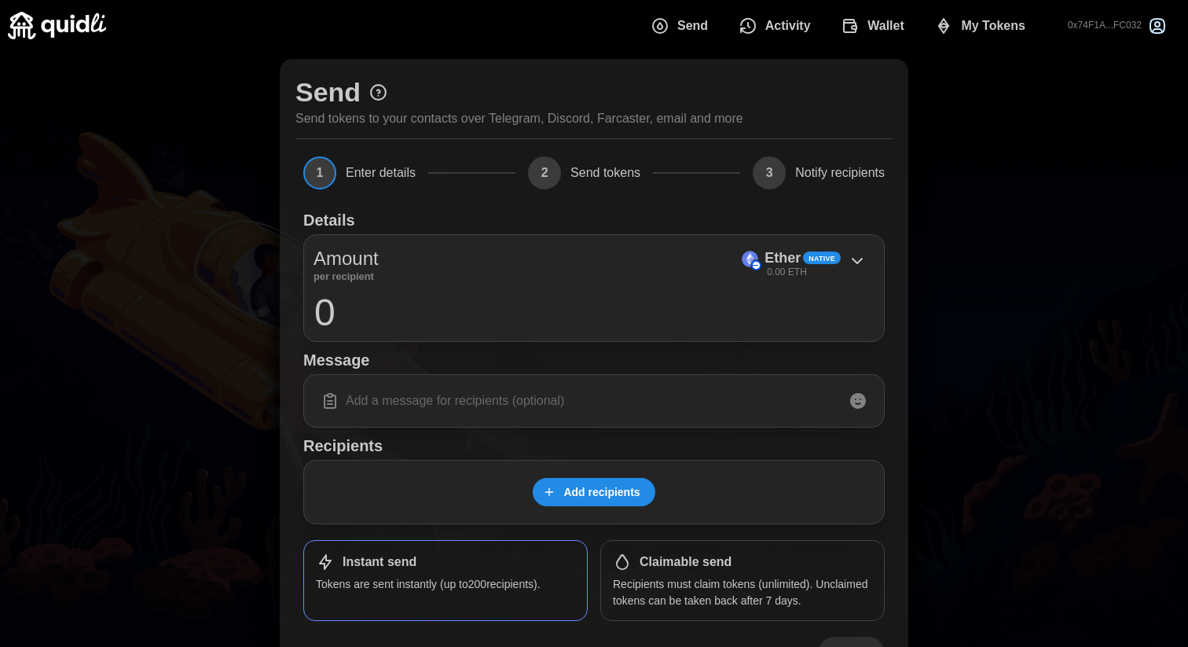
scroll to position [54, 0]
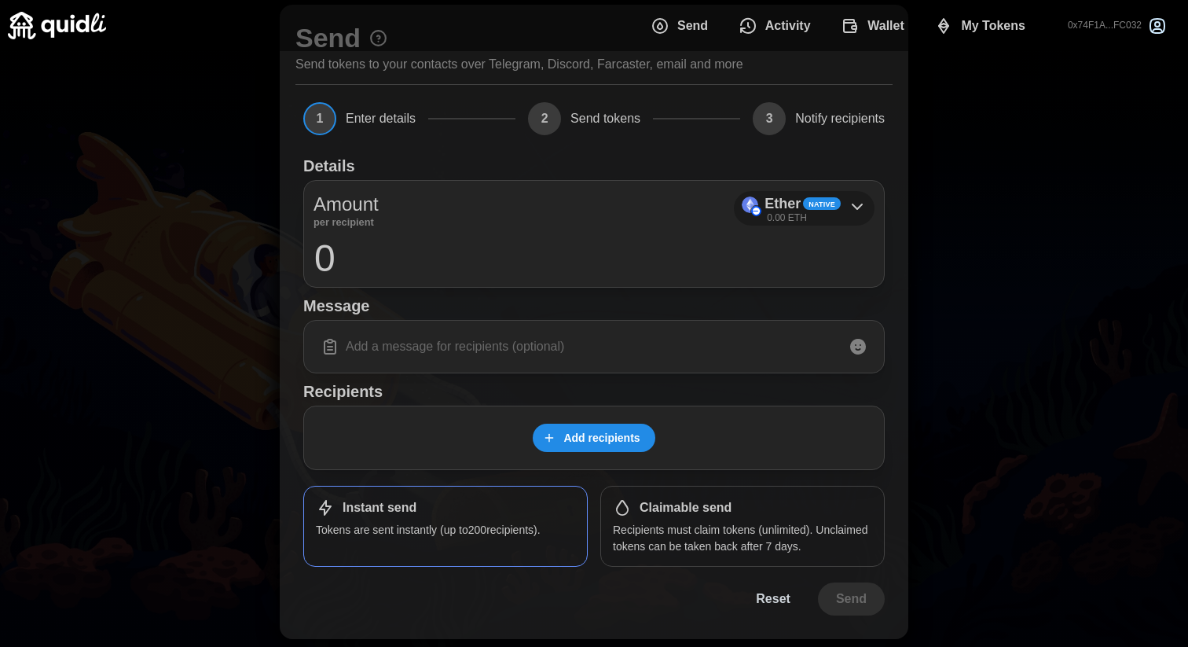
click at [831, 214] on div "Ether Native" at bounding box center [803, 204] width 76 height 23
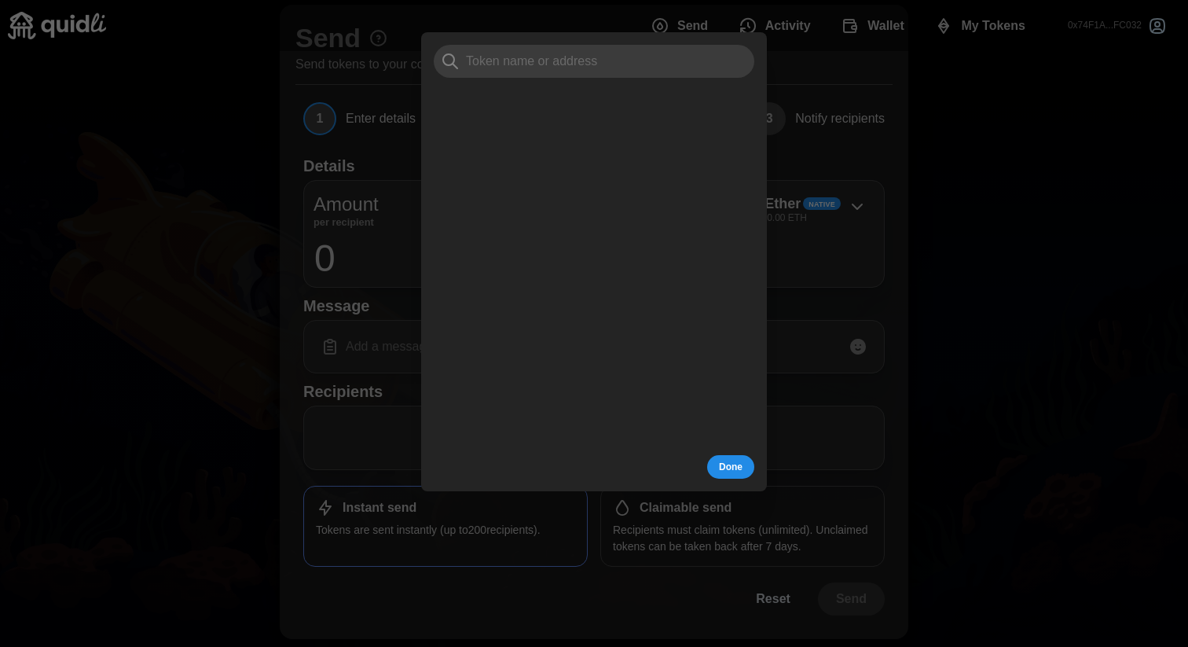
click at [909, 252] on div at bounding box center [594, 323] width 1188 height 647
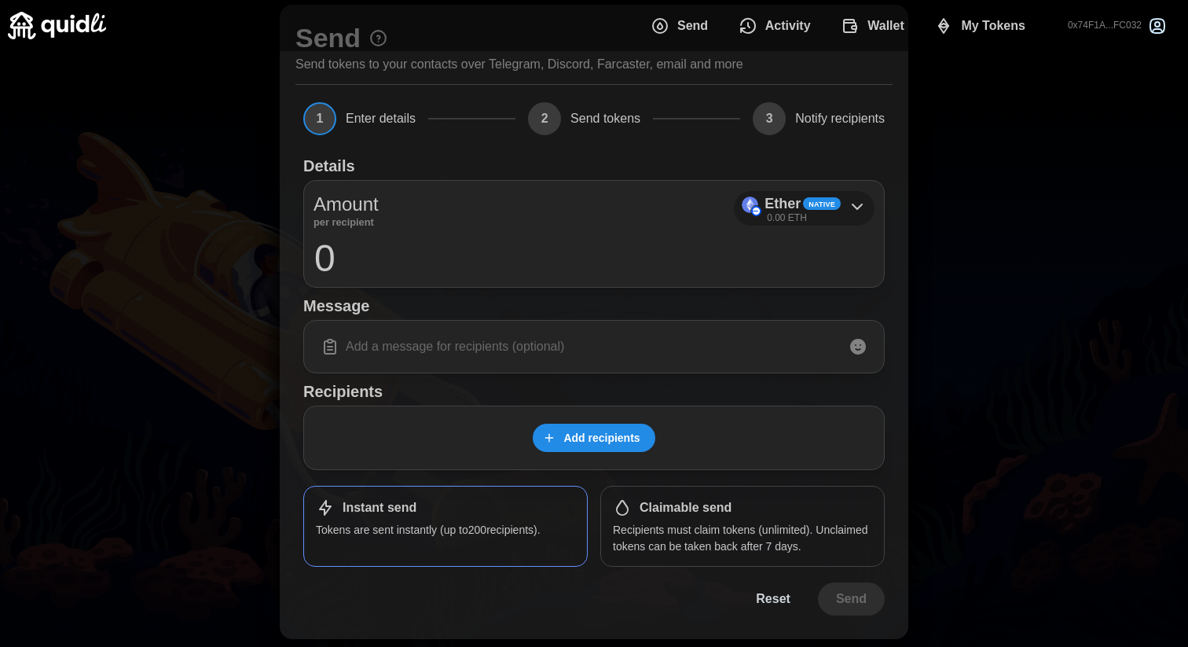
click at [810, 213] on div "Ether Native" at bounding box center [803, 204] width 76 height 23
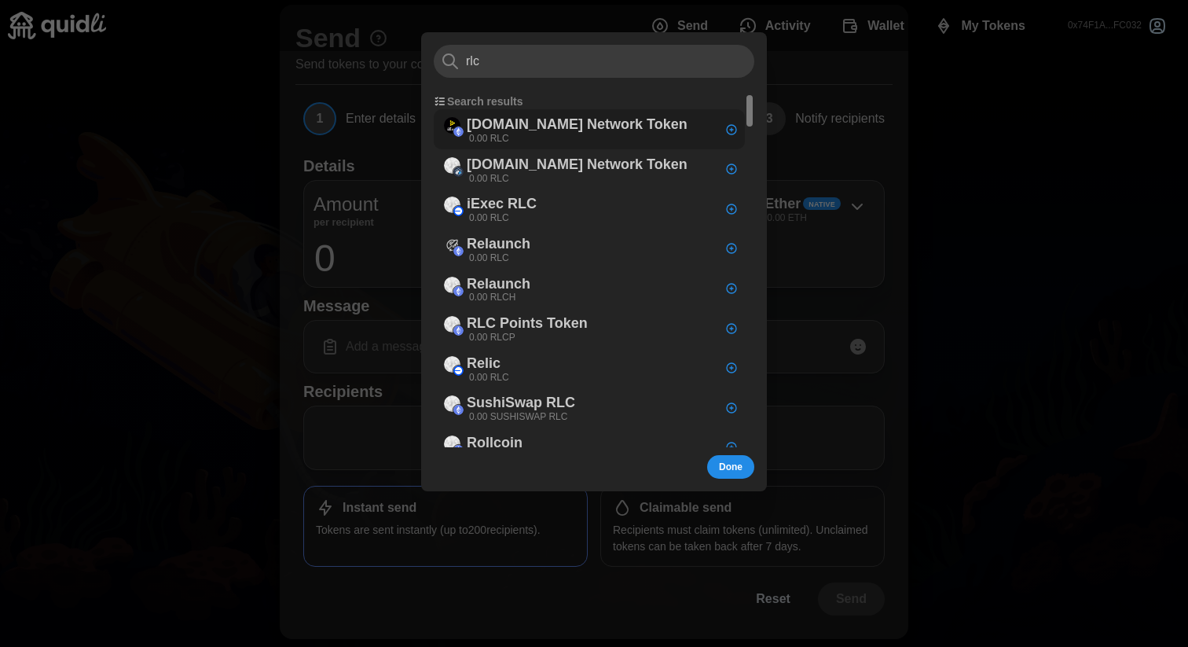
type input "rlc"
click at [517, 134] on p "[DOMAIN_NAME] Network Token" at bounding box center [577, 124] width 221 height 23
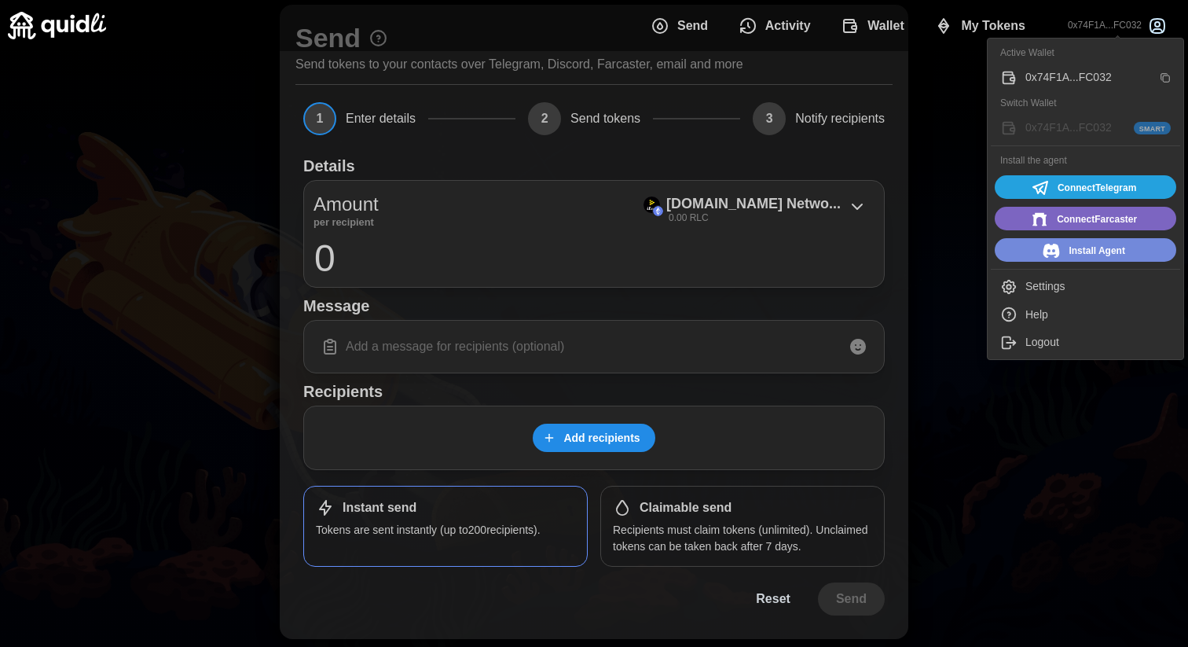
click at [1062, 73] on div "0x74F1A...FC032" at bounding box center [1089, 77] width 127 height 17
click at [1093, 67] on button "0x74F1A...FC032" at bounding box center [1085, 78] width 189 height 28
click at [1121, 28] on p "0x74F1A...FC032" at bounding box center [1105, 25] width 74 height 13
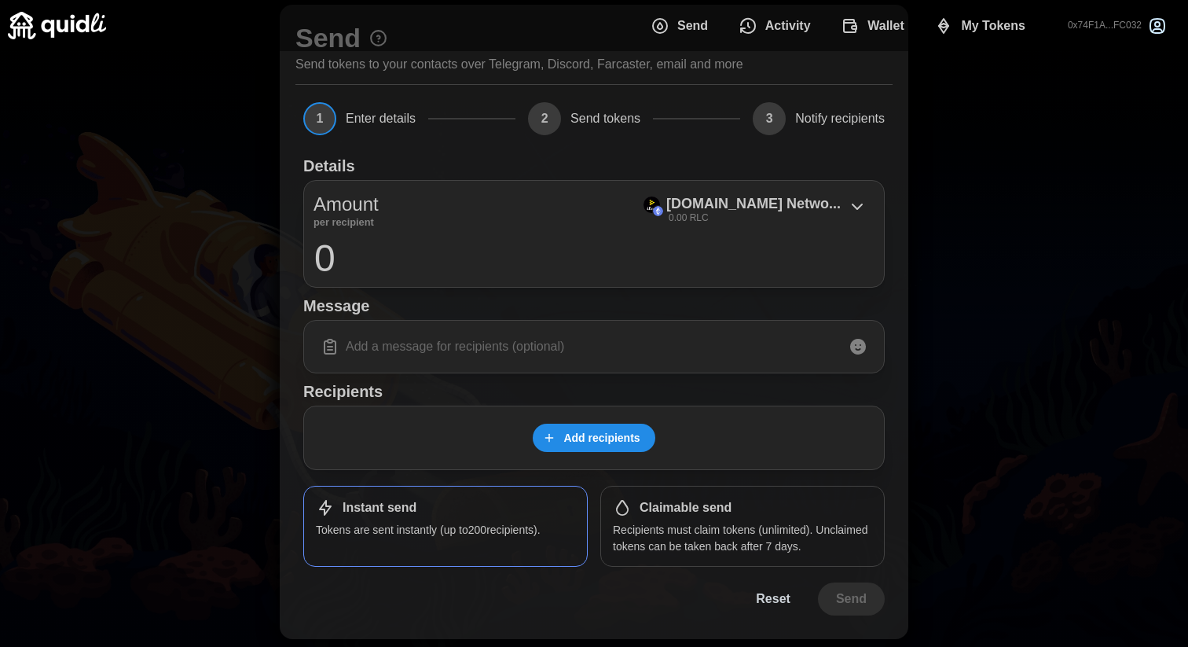
click at [538, 220] on div "Amount per recipient iEx.ec Netwo... 0.00 RLC" at bounding box center [594, 208] width 561 height 36
click at [816, 214] on p "[DOMAIN_NAME] Netwo..." at bounding box center [753, 204] width 174 height 23
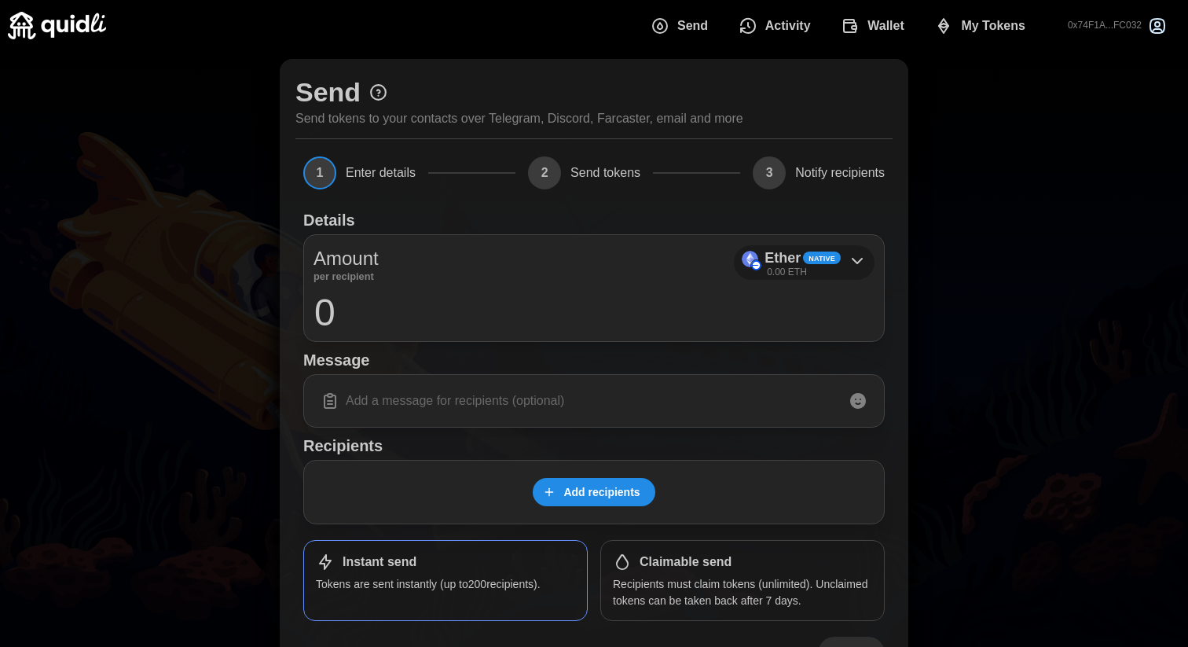
click at [782, 254] on p "Ether" at bounding box center [783, 258] width 36 height 23
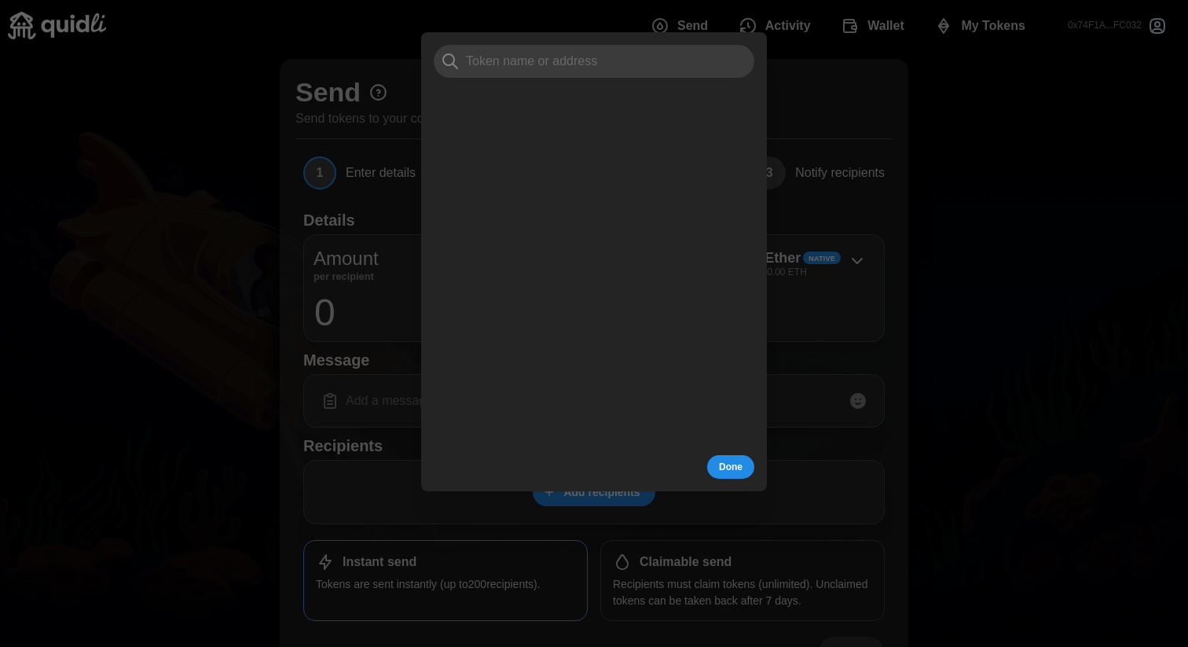
type input "e"
click at [841, 200] on div at bounding box center [594, 323] width 1188 height 647
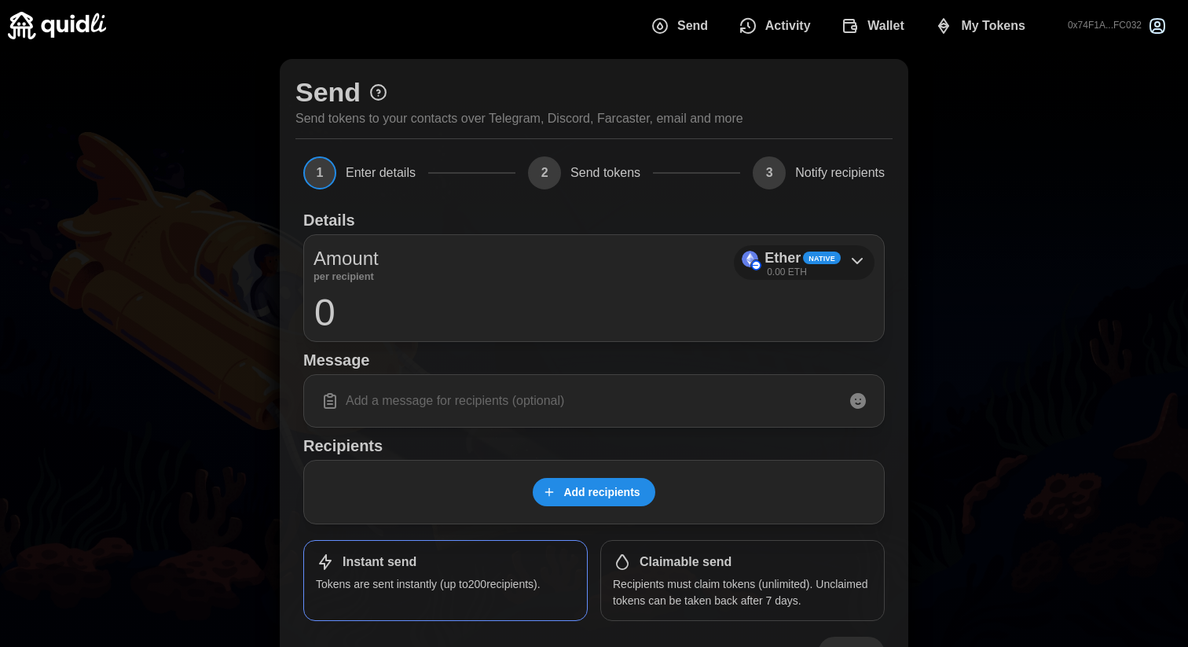
click at [834, 265] on div "Ether Native" at bounding box center [803, 258] width 76 height 23
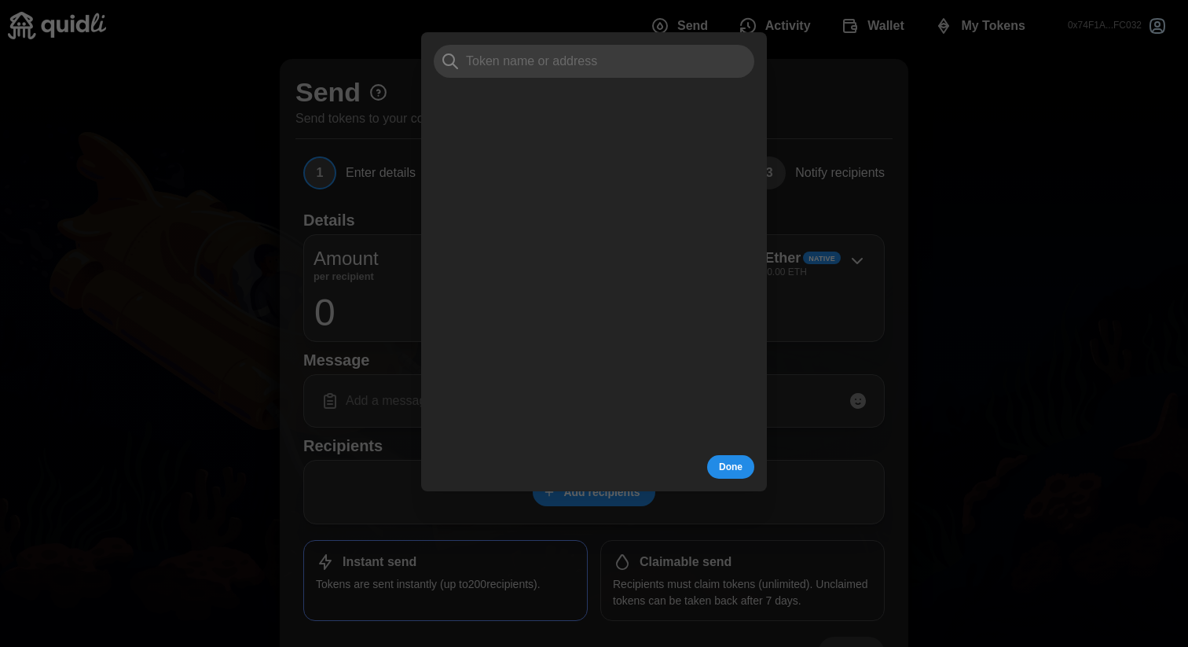
click at [809, 163] on div at bounding box center [594, 323] width 1188 height 647
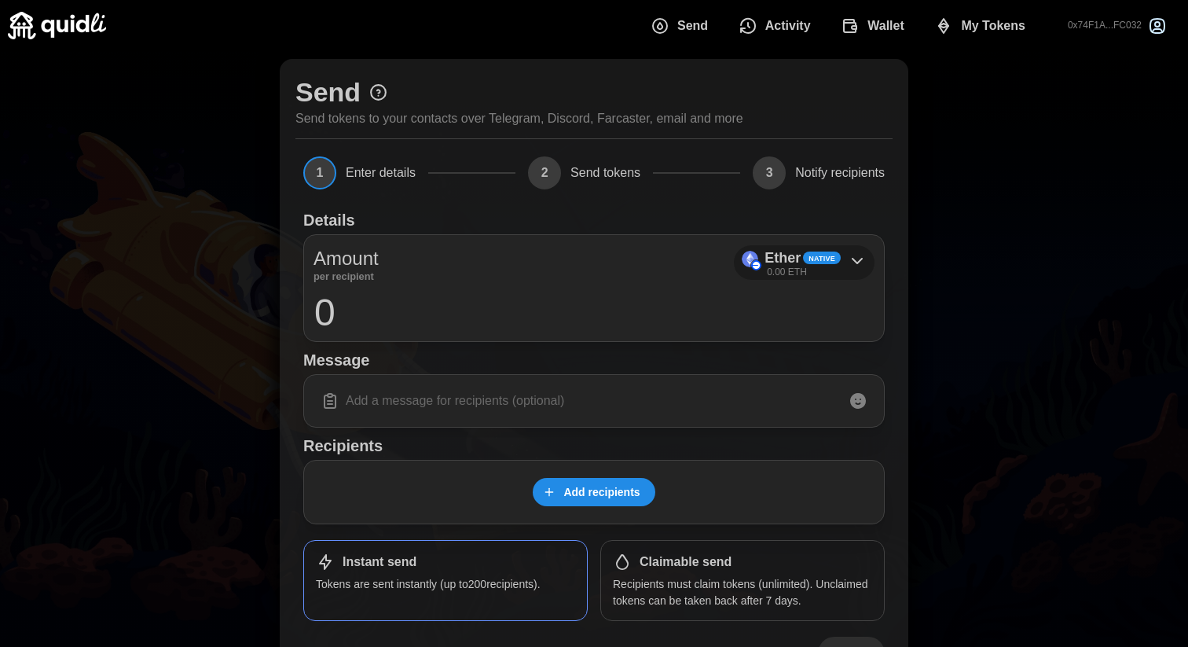
click at [835, 265] on div "Ether Native" at bounding box center [803, 258] width 76 height 23
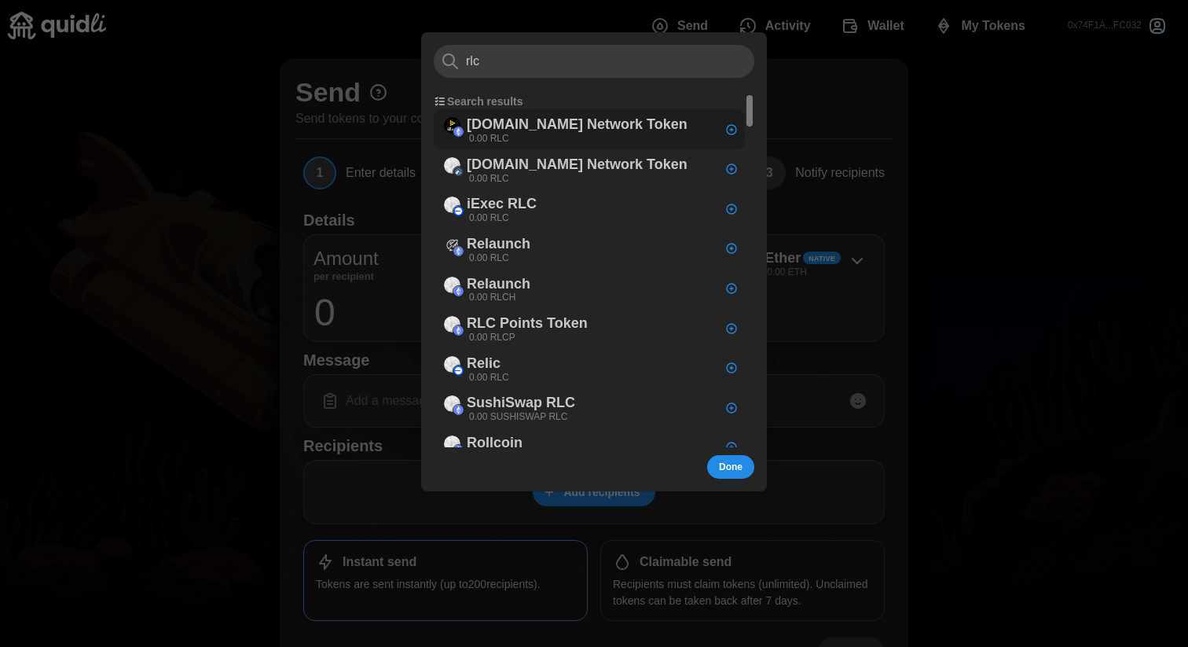
type input "rlc"
click at [547, 137] on div "[DOMAIN_NAME] Network Token 0.00 RLC" at bounding box center [577, 129] width 221 height 32
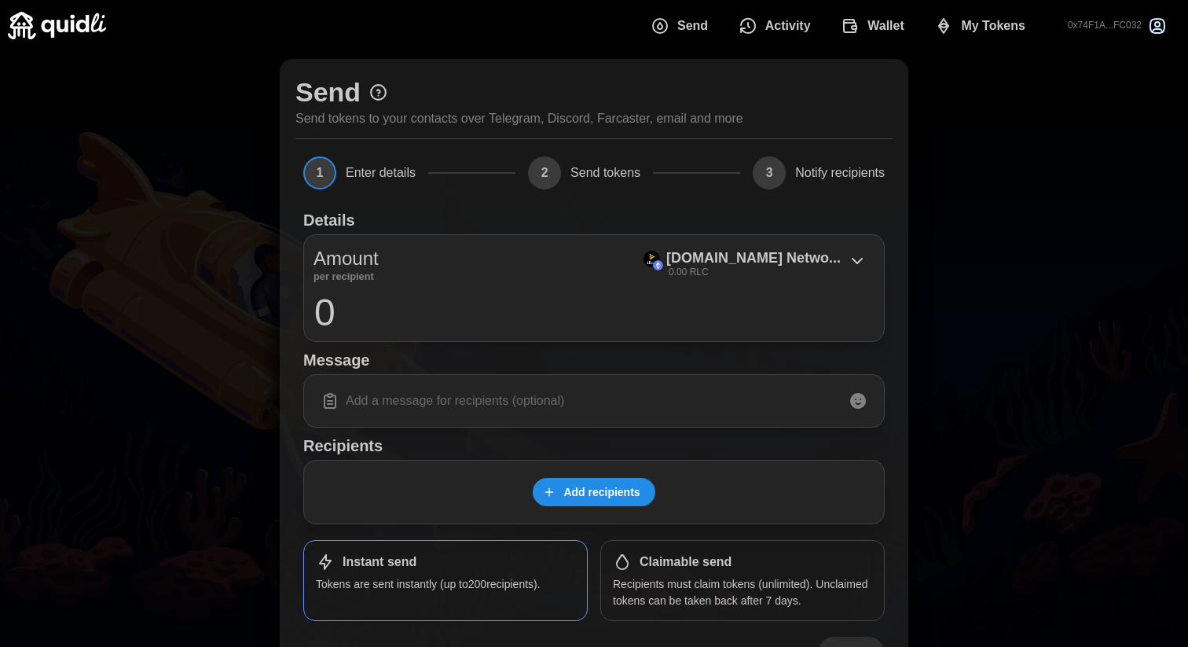
click at [613, 497] on span "Add recipients" at bounding box center [601, 492] width 76 height 27
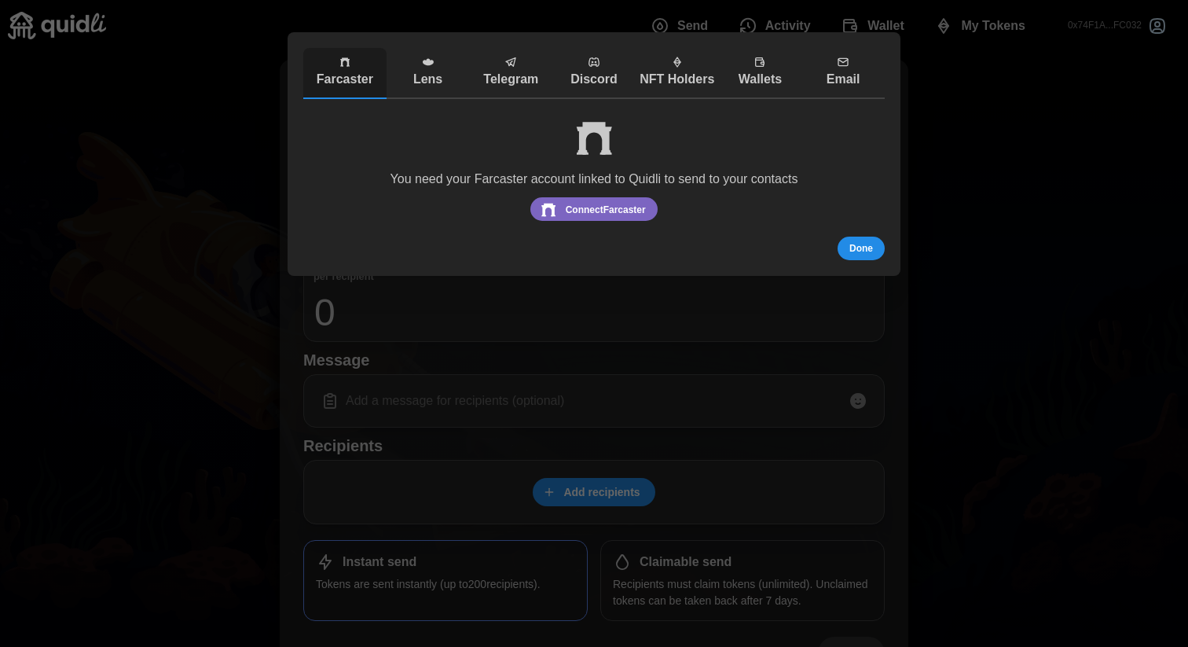
click at [764, 77] on p "Wallets" at bounding box center [760, 80] width 75 height 20
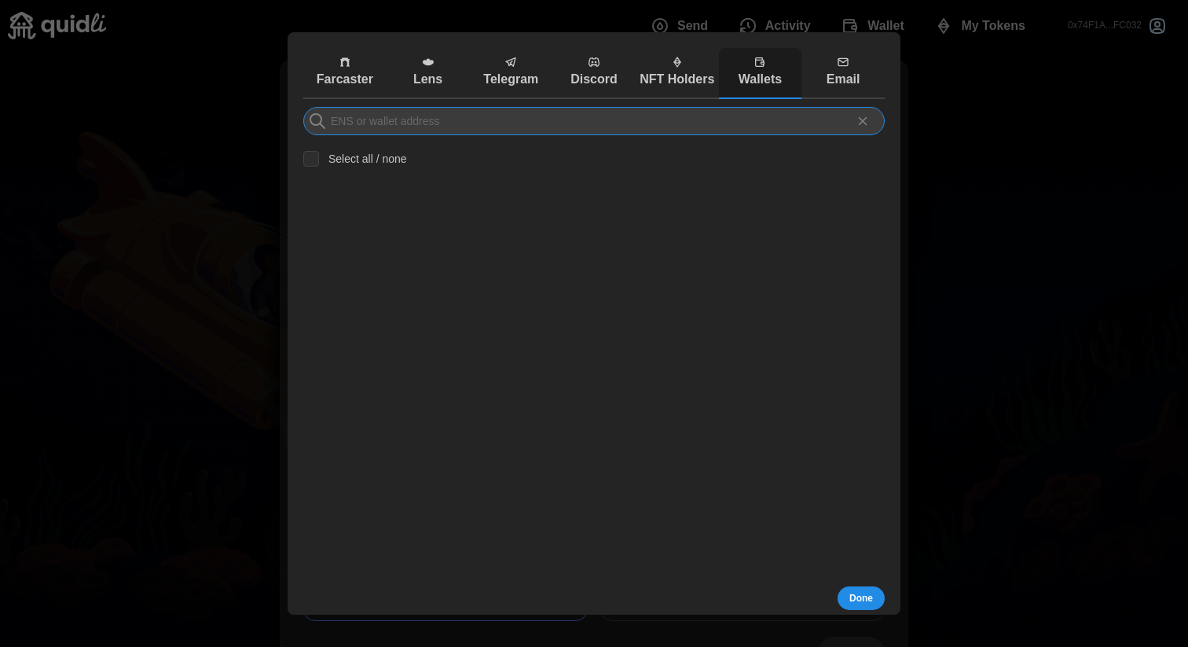
click at [594, 127] on input at bounding box center [594, 121] width 582 height 28
click at [1080, 259] on div at bounding box center [594, 323] width 1188 height 647
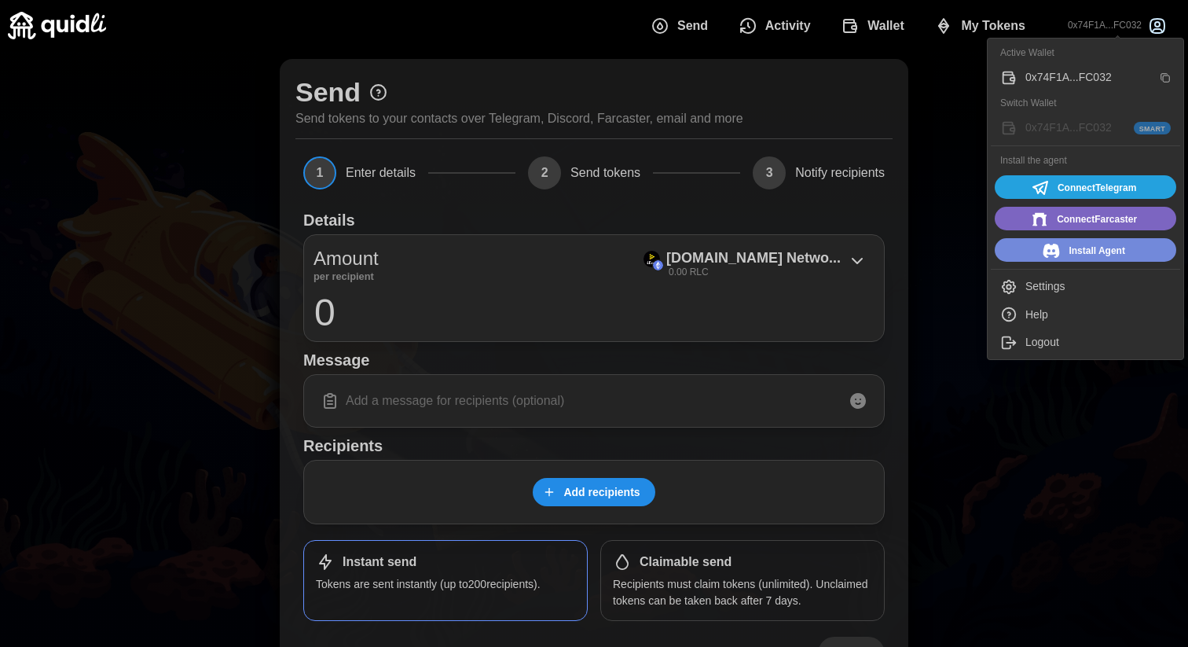
click at [1063, 73] on div "0x74F1A...FC032" at bounding box center [1089, 77] width 127 height 17
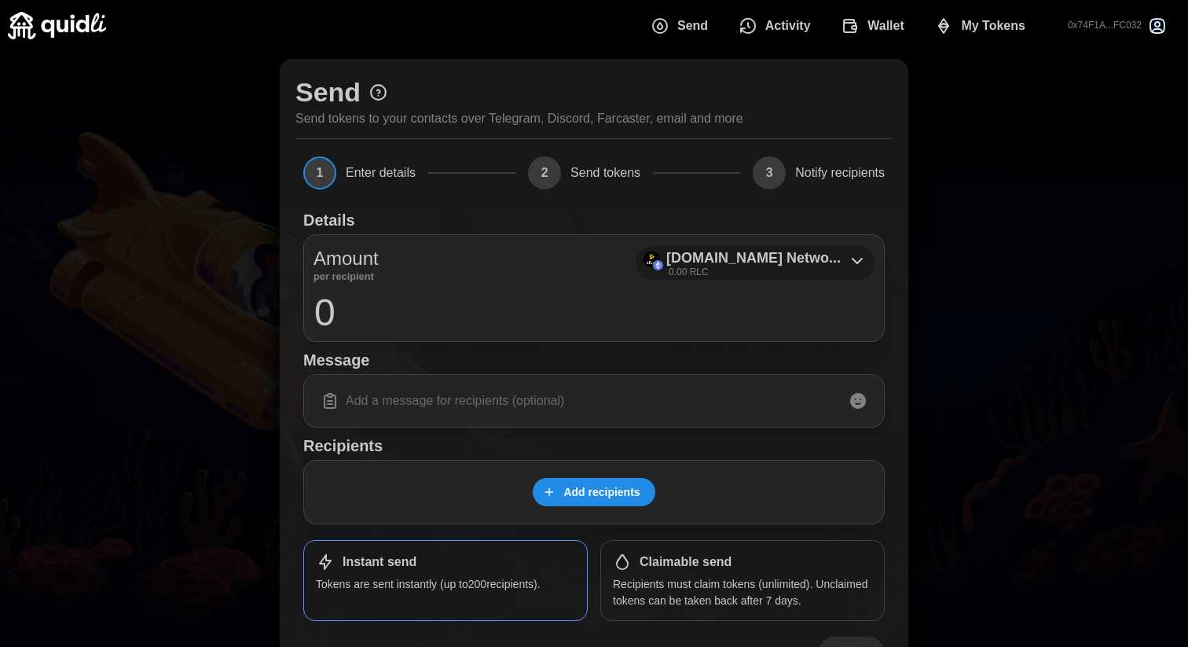
click at [780, 256] on p "[DOMAIN_NAME] Netwo..." at bounding box center [753, 258] width 174 height 23
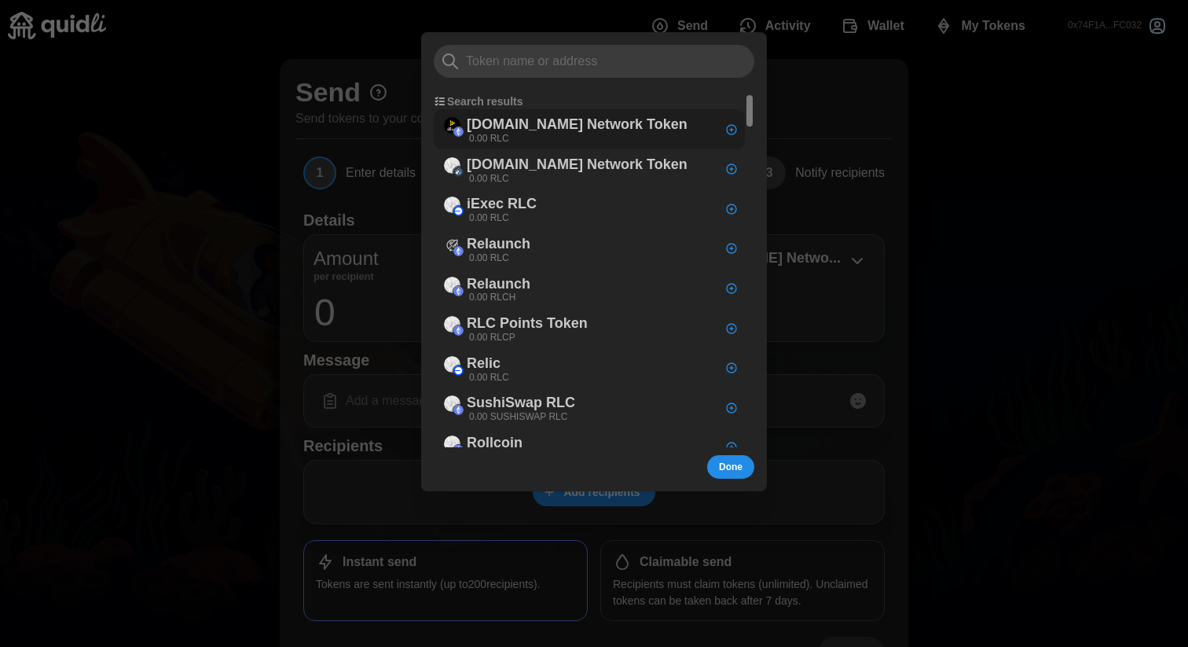
click at [538, 126] on p "[DOMAIN_NAME] Network Token" at bounding box center [577, 124] width 221 height 23
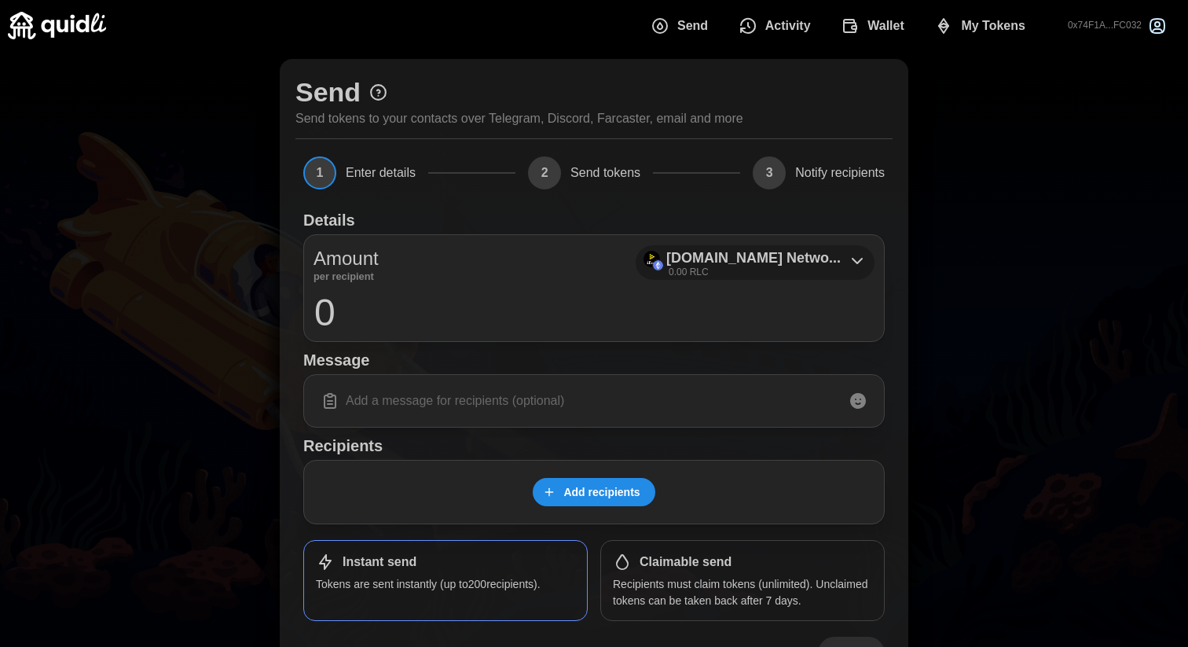
click at [804, 249] on p "[DOMAIN_NAME] Netwo..." at bounding box center [753, 258] width 174 height 23
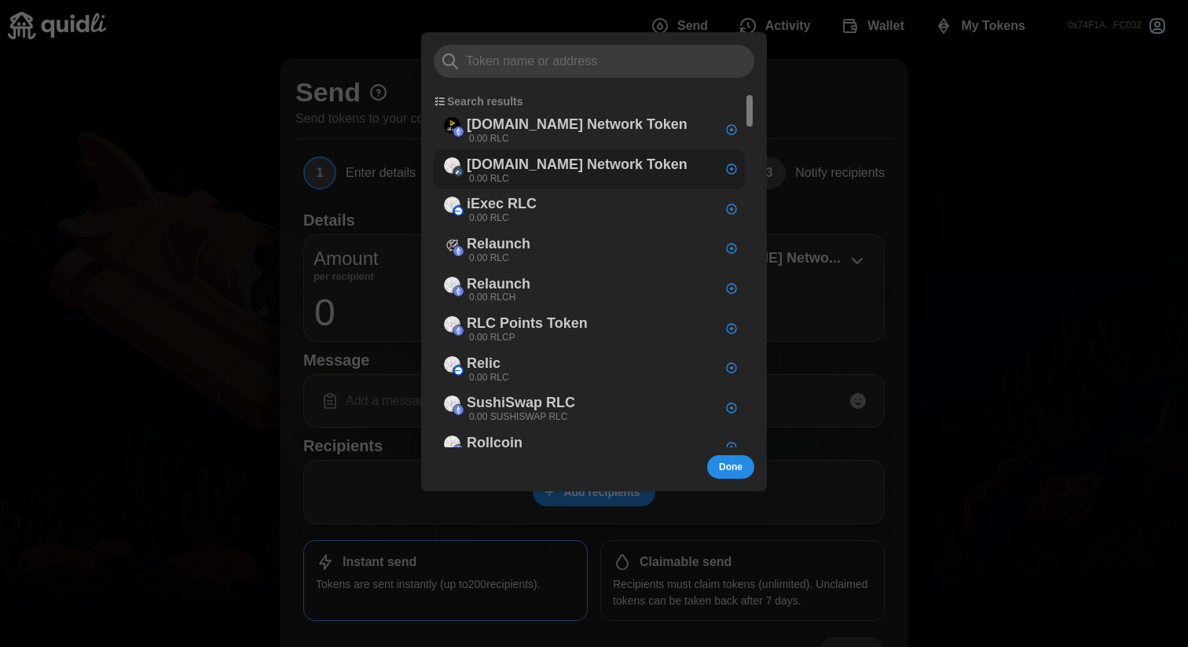
click at [633, 168] on div "[DOMAIN_NAME] Network Token 0.00 RLC" at bounding box center [589, 169] width 311 height 40
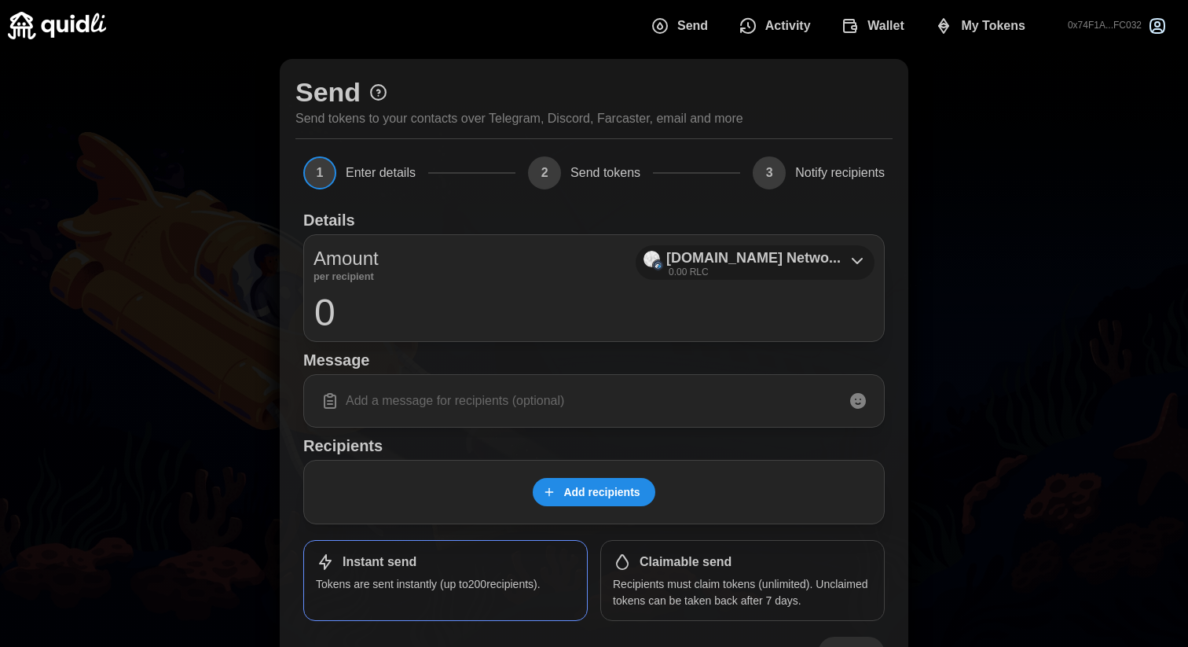
click at [775, 260] on p "[DOMAIN_NAME] Netwo..." at bounding box center [753, 258] width 174 height 23
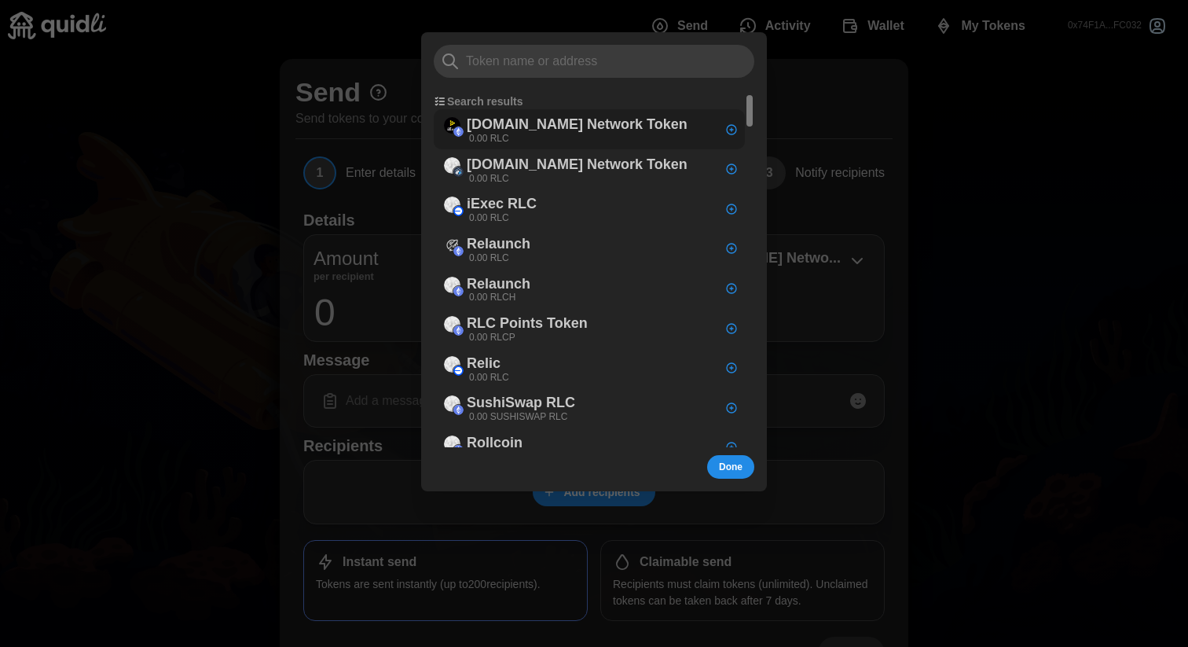
click at [588, 127] on p "[DOMAIN_NAME] Network Token" at bounding box center [577, 124] width 221 height 23
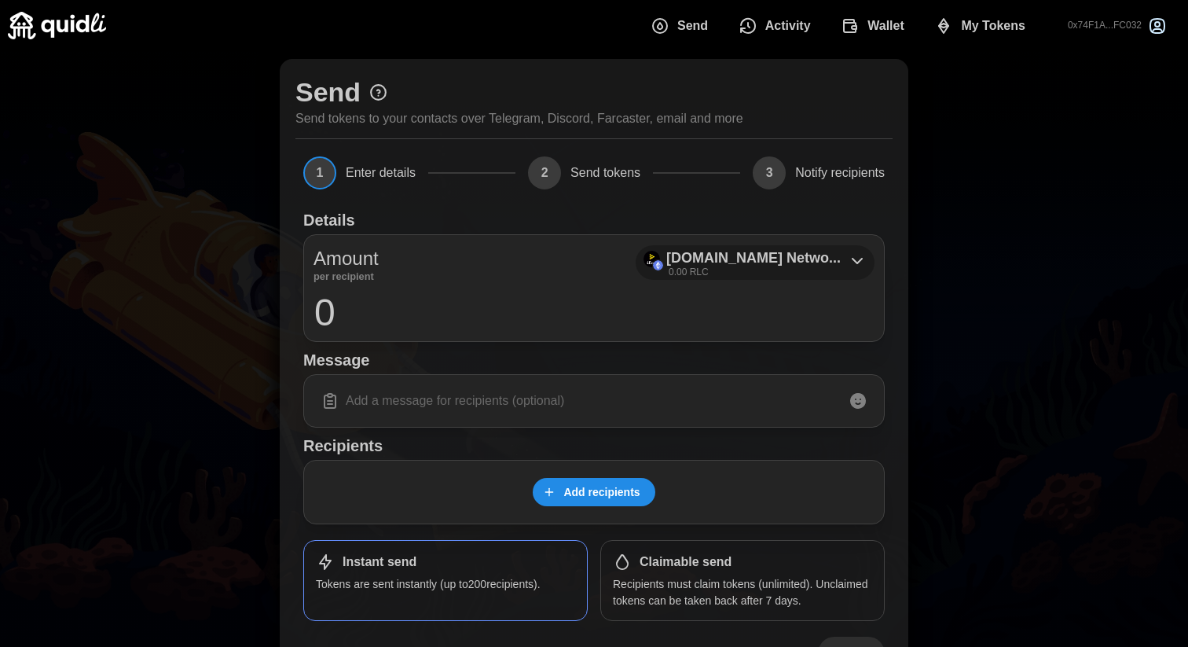
click at [750, 263] on p "[DOMAIN_NAME] Netwo..." at bounding box center [753, 258] width 174 height 23
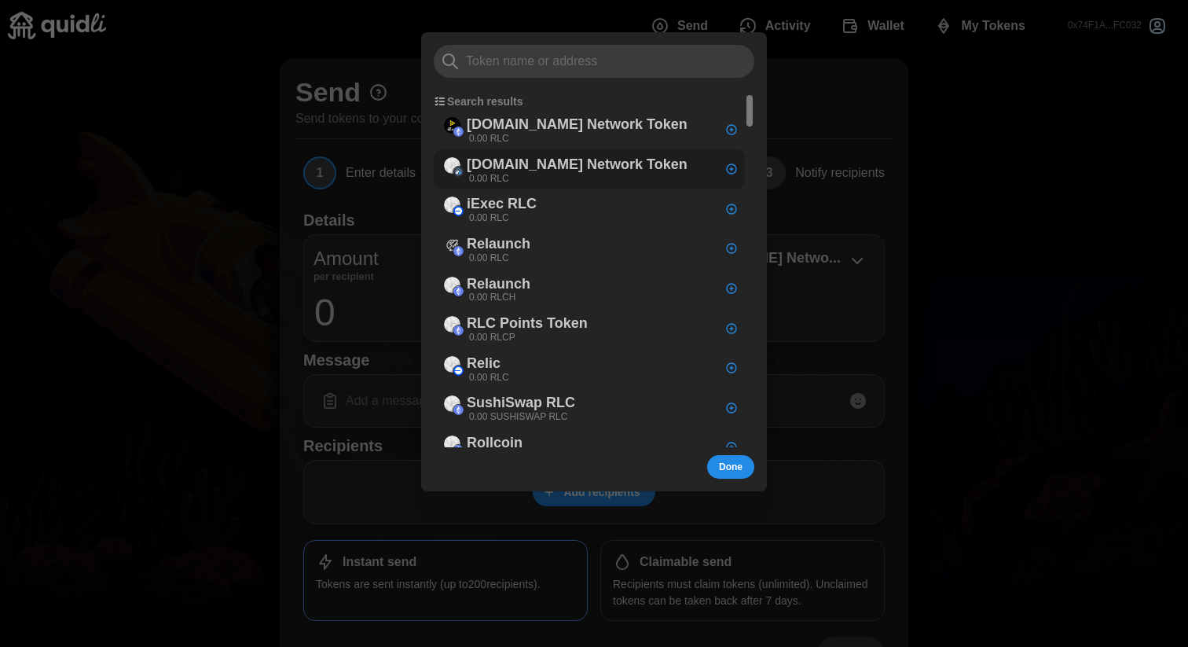
click at [585, 165] on p "[DOMAIN_NAME] Network Token" at bounding box center [577, 164] width 221 height 23
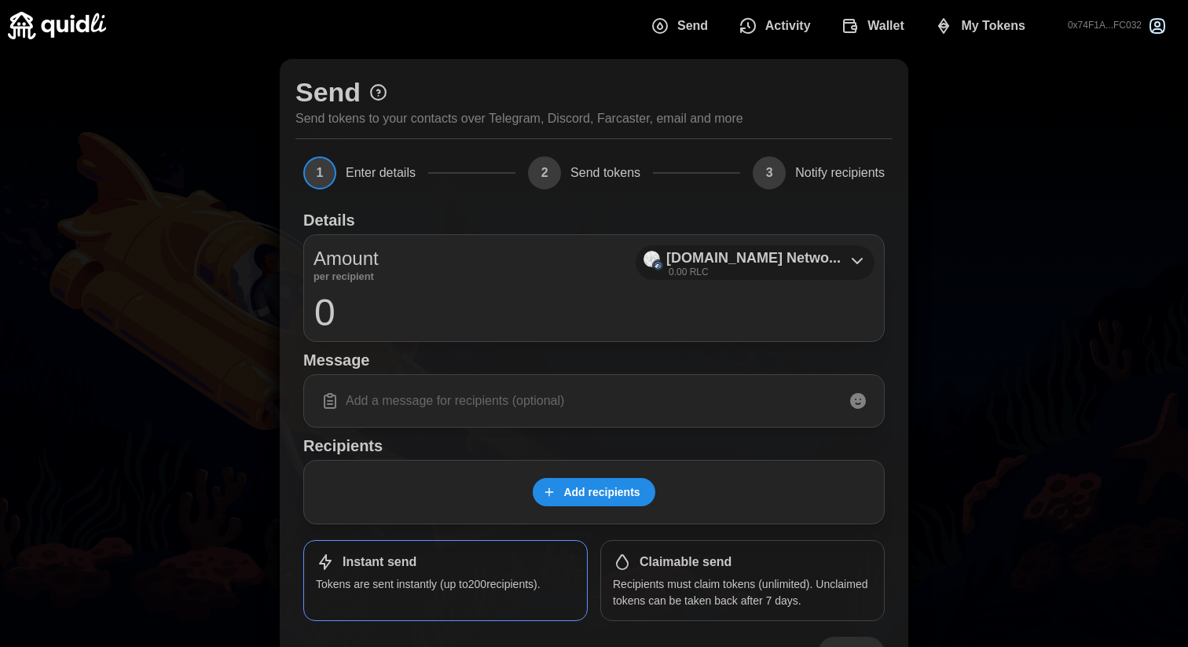
click at [761, 255] on p "[DOMAIN_NAME] Netwo..." at bounding box center [753, 258] width 174 height 23
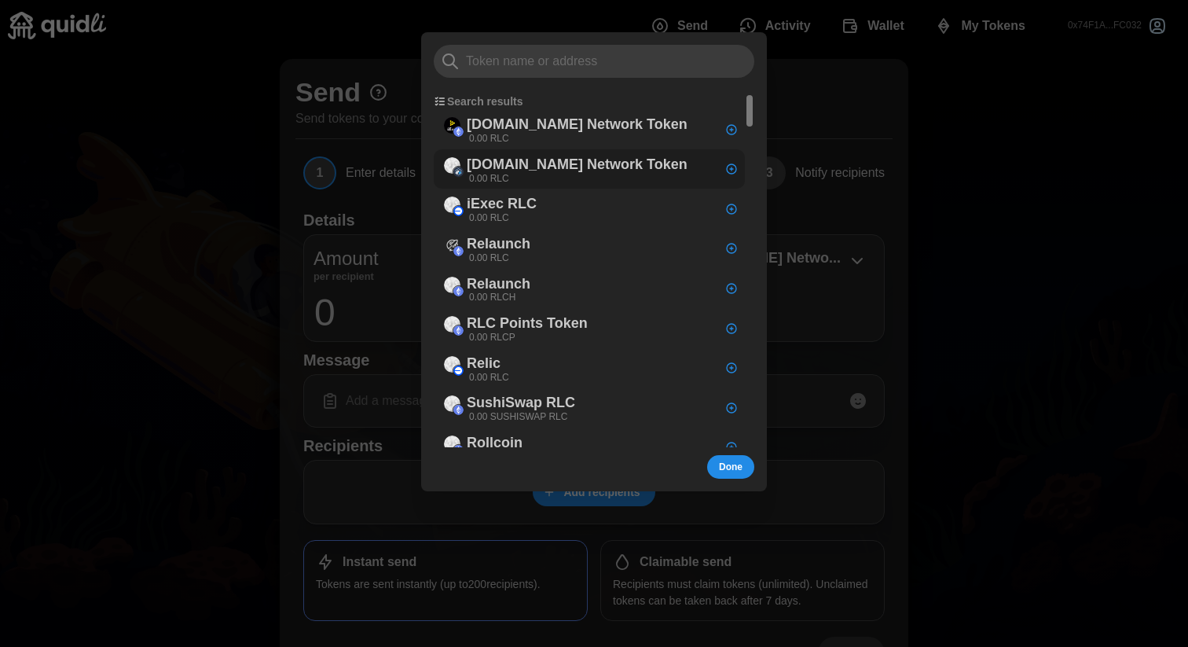
click at [585, 170] on p "[DOMAIN_NAME] Network Token" at bounding box center [577, 164] width 221 height 23
